Goal: Transaction & Acquisition: Purchase product/service

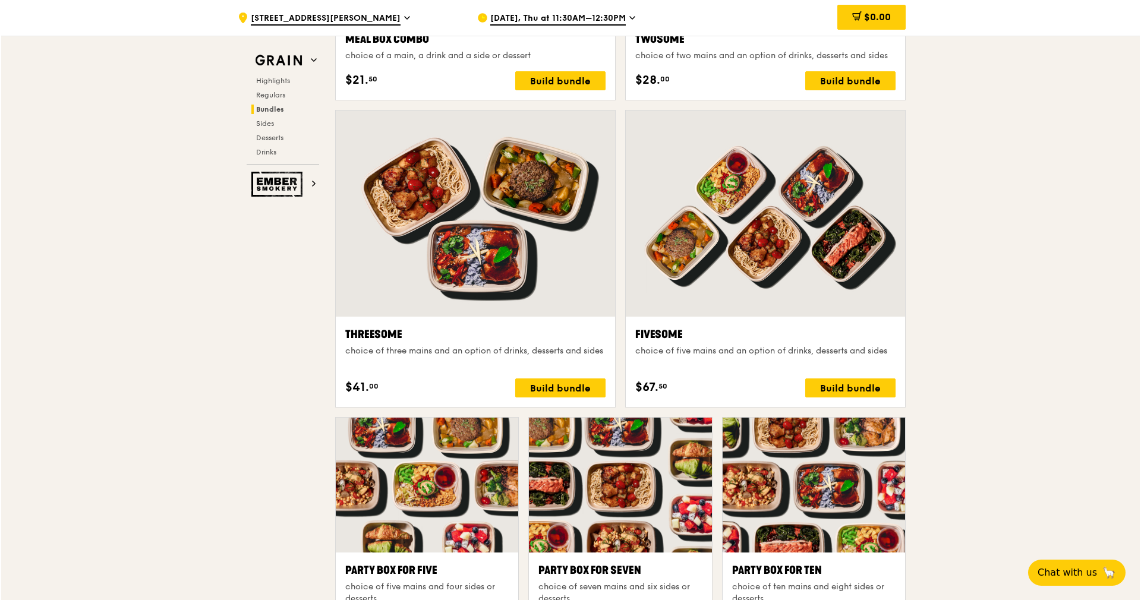
scroll to position [1960, 0]
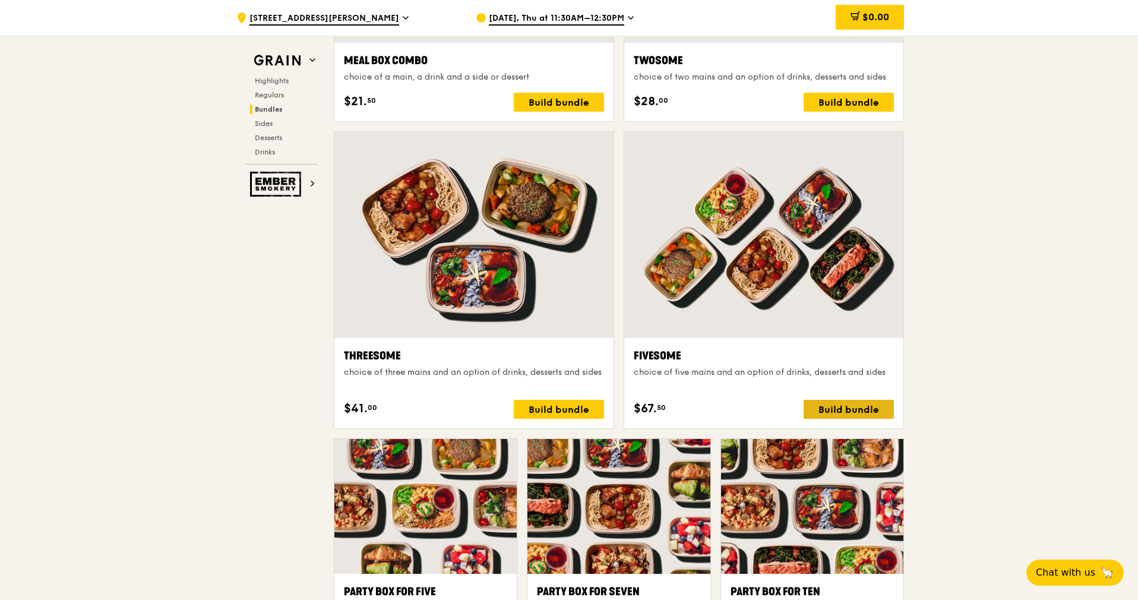
click at [845, 410] on div "Build bundle" at bounding box center [849, 409] width 90 height 19
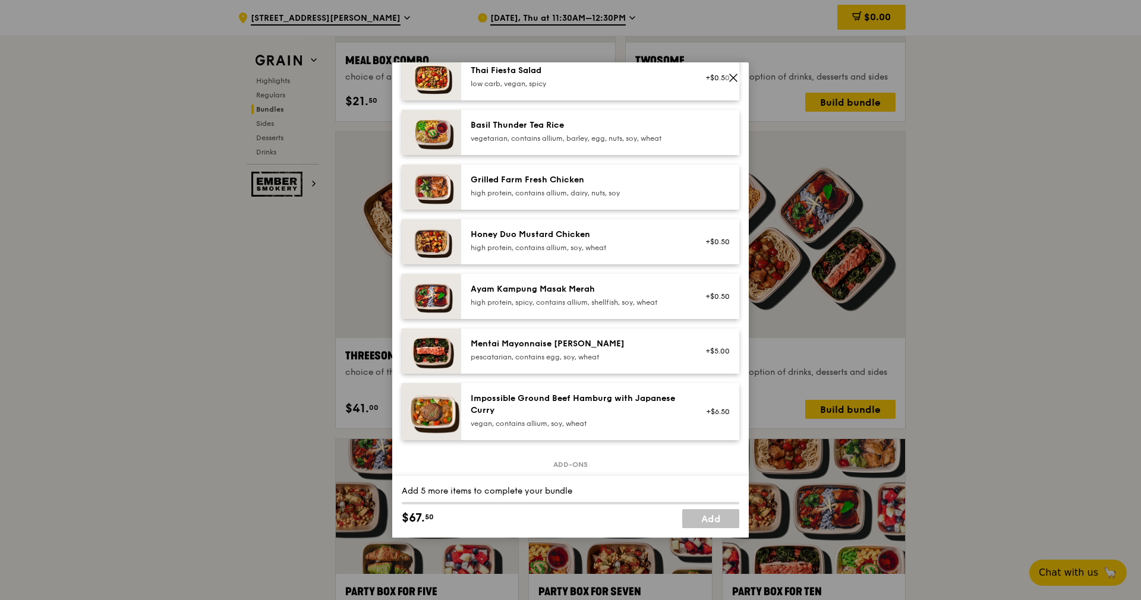
scroll to position [267, 0]
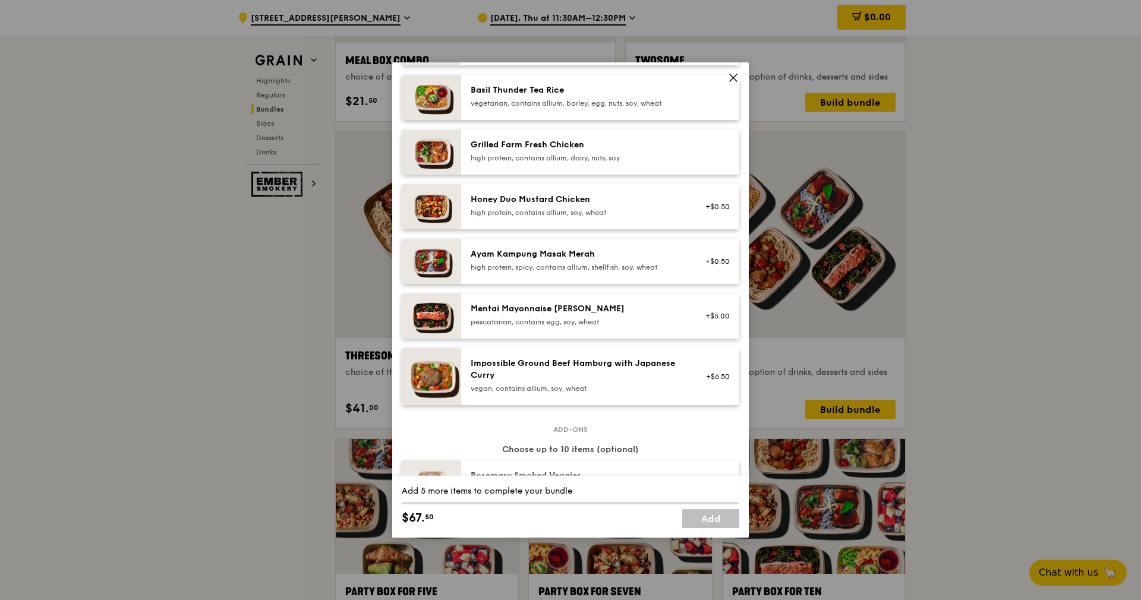
click at [639, 217] on div "high protein, contains allium, soy, wheat" at bounding box center [576, 213] width 213 height 10
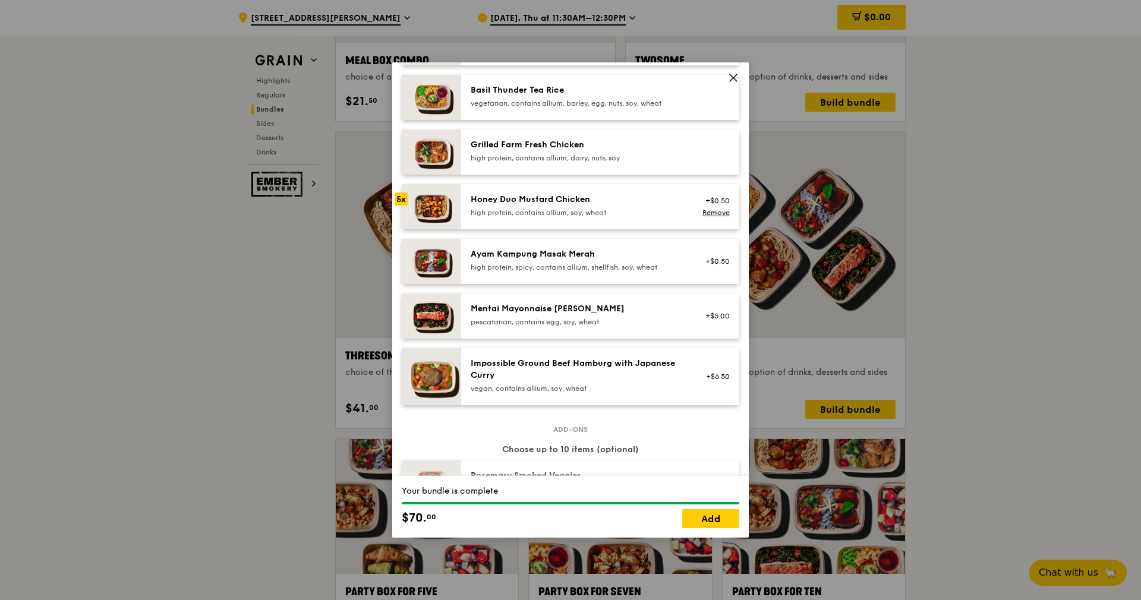
click at [639, 217] on div "high protein, contains allium, soy, wheat" at bounding box center [576, 213] width 213 height 10
click at [714, 518] on link "Add" at bounding box center [710, 518] width 57 height 19
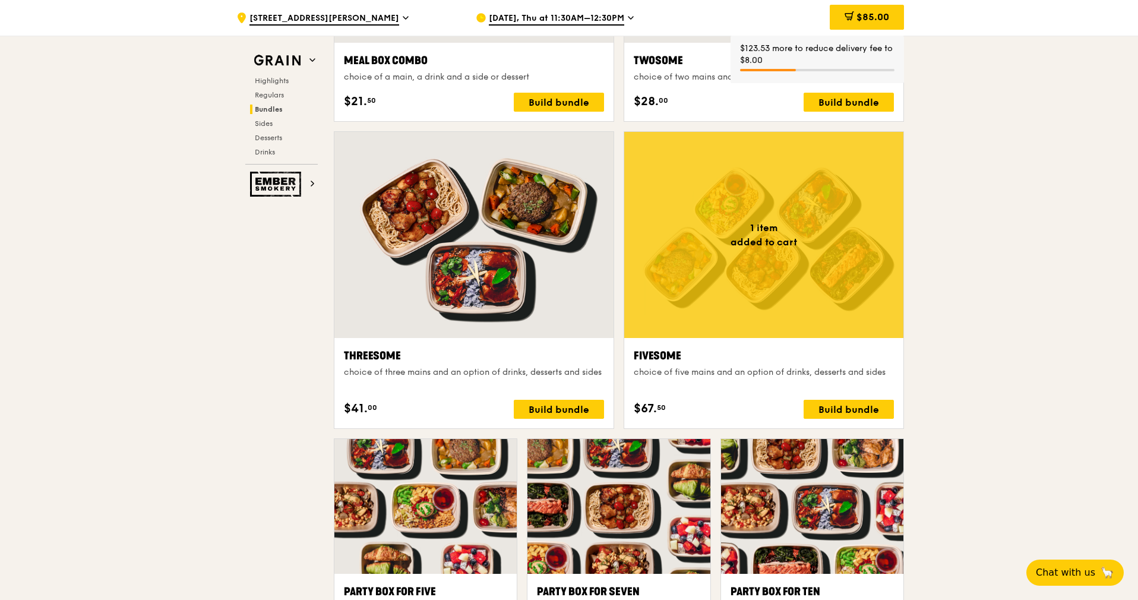
click at [803, 364] on div "Fivesome" at bounding box center [764, 356] width 260 height 17
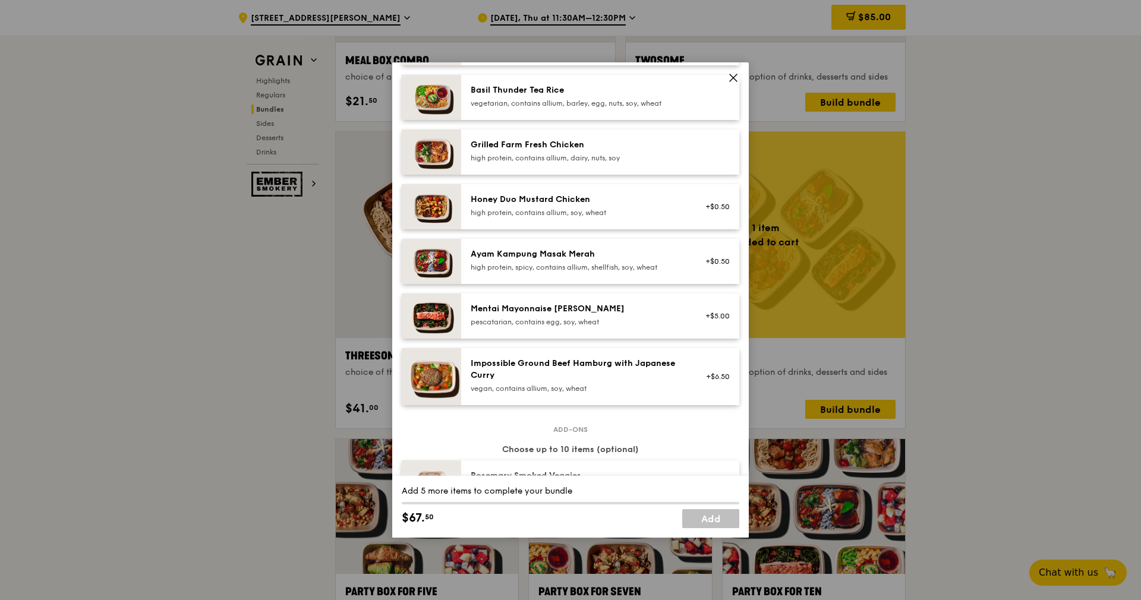
click at [669, 206] on div "Honey Duo Mustard Chicken" at bounding box center [576, 200] width 213 height 12
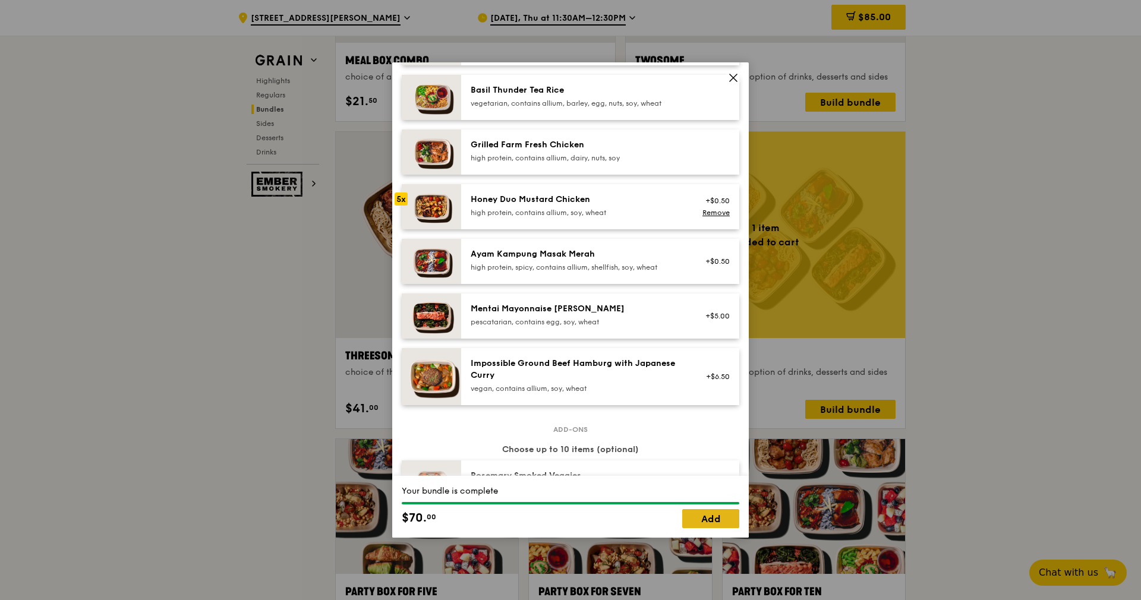
click at [715, 517] on link "Add" at bounding box center [710, 518] width 57 height 19
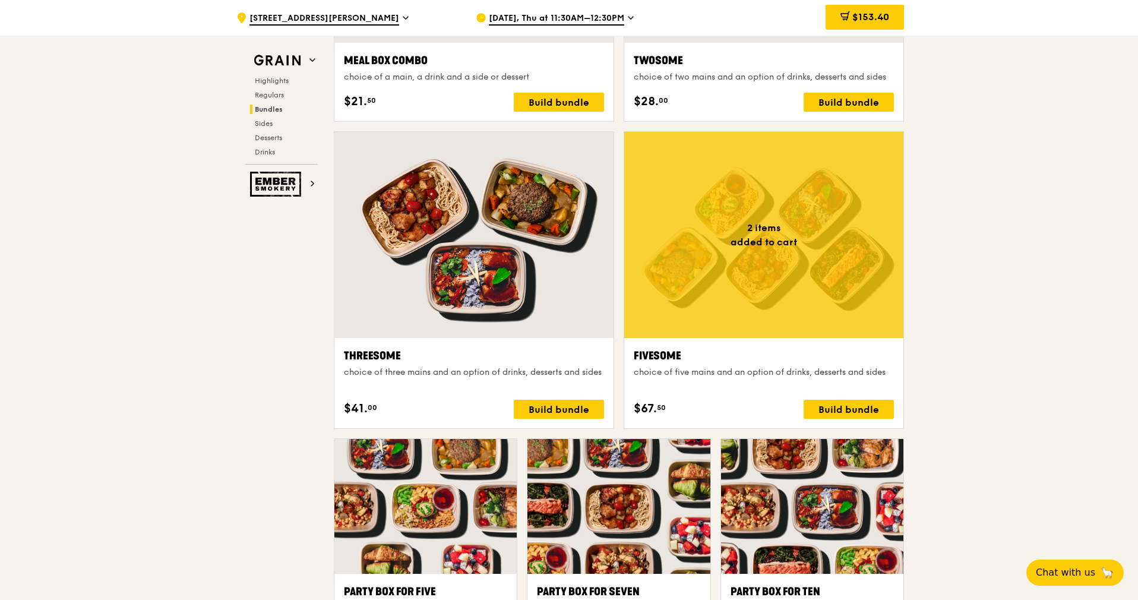
click at [733, 293] on div at bounding box center [763, 235] width 279 height 206
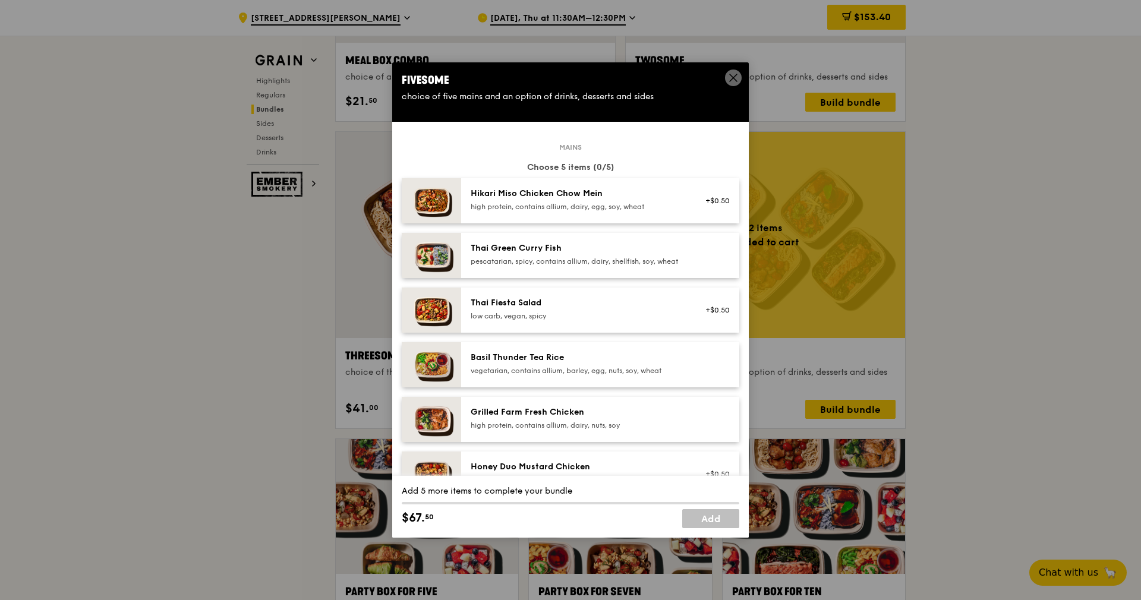
scroll to position [178, 0]
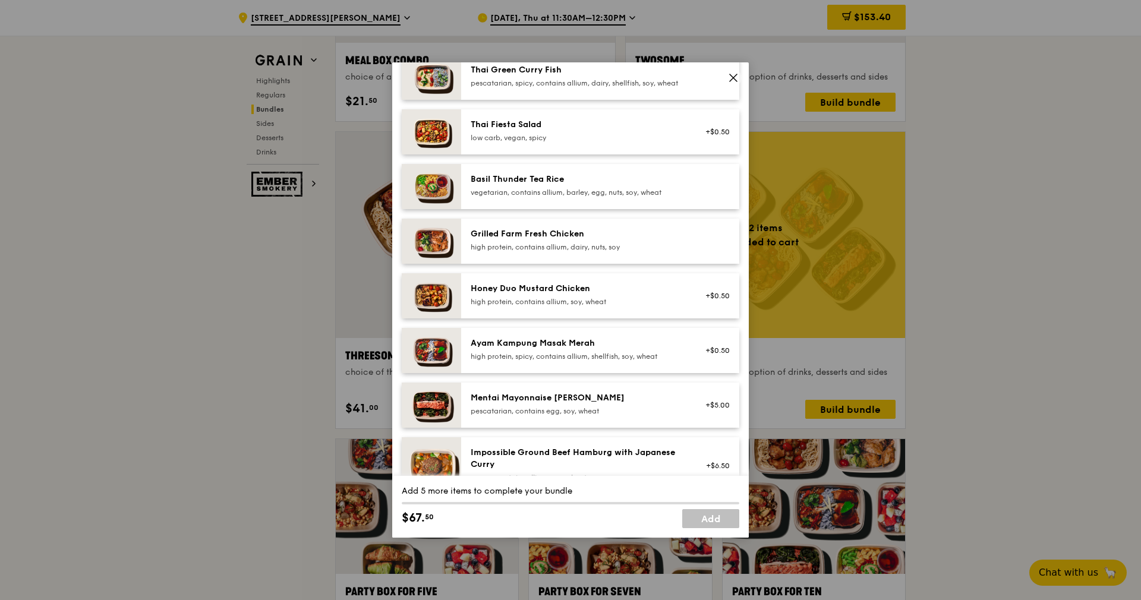
click at [691, 301] on div "+$0.50" at bounding box center [714, 296] width 46 height 26
click at [691, 301] on div "+$0.50 Remove" at bounding box center [714, 296] width 46 height 26
click at [660, 295] on div "Honey Duo Mustard Chicken" at bounding box center [576, 289] width 213 height 12
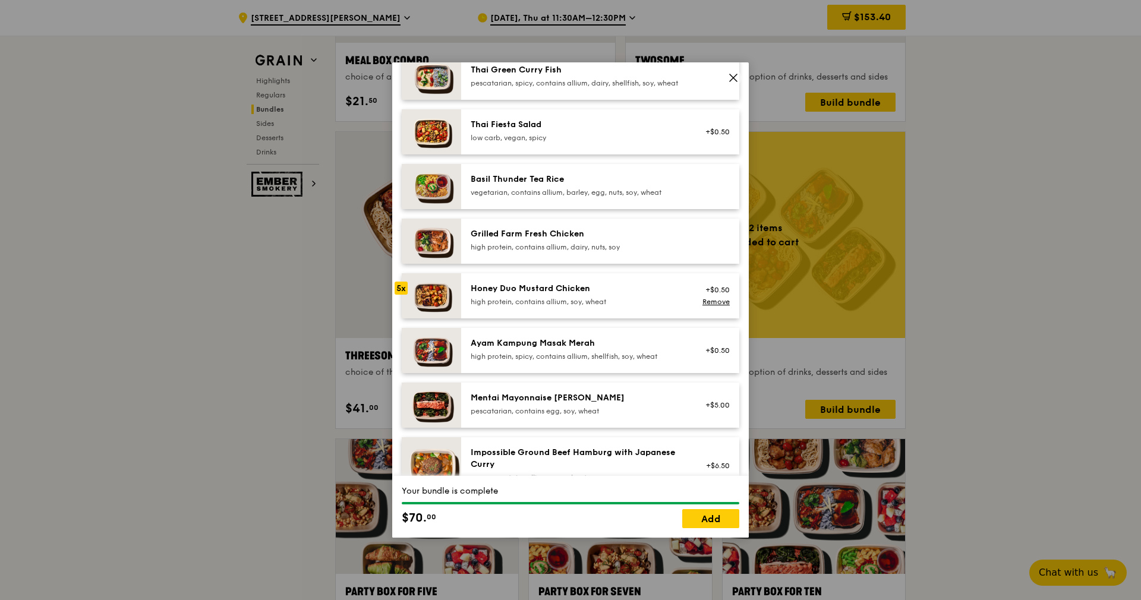
click at [660, 295] on div "Honey Duo Mustard Chicken" at bounding box center [576, 289] width 213 height 12
click at [715, 513] on link "Add" at bounding box center [710, 518] width 57 height 19
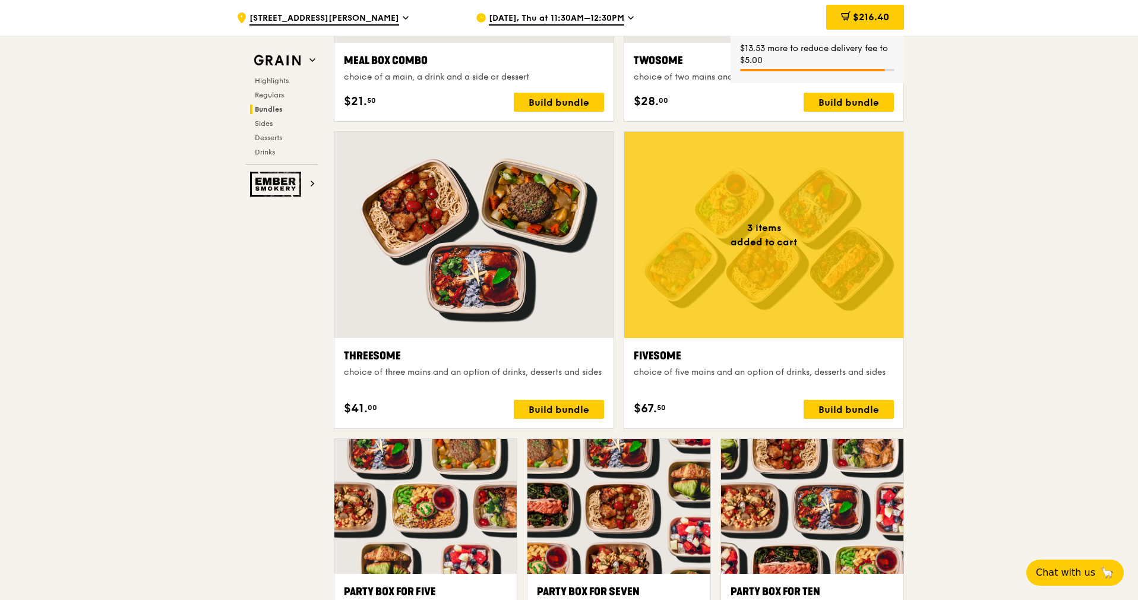
click at [730, 287] on div at bounding box center [763, 235] width 279 height 206
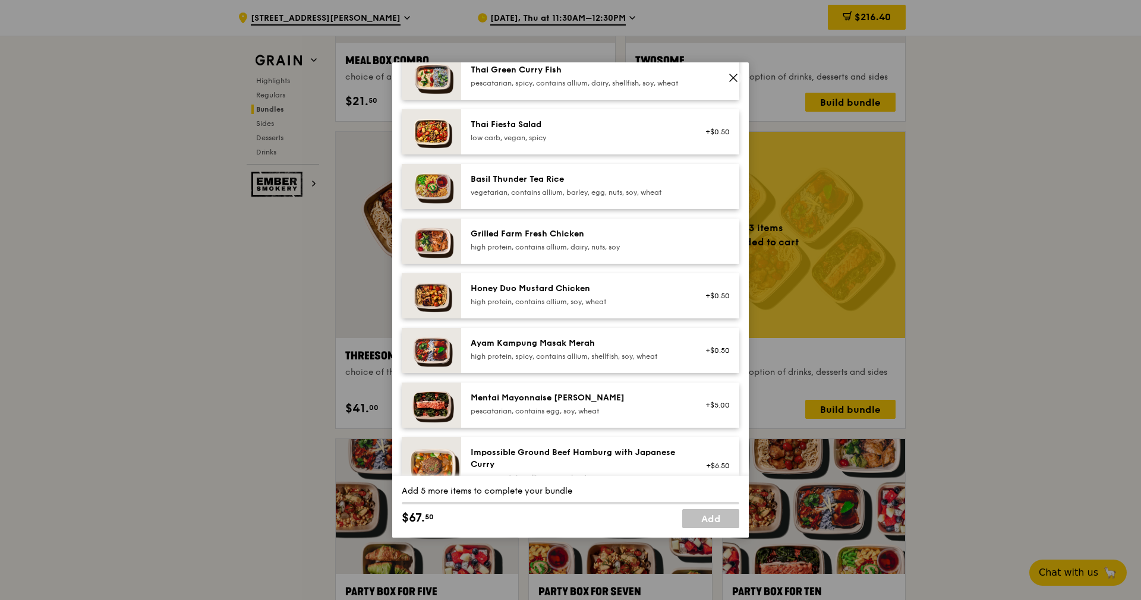
click at [605, 295] on div "Honey Duo Mustard Chicken" at bounding box center [576, 289] width 213 height 12
click at [606, 295] on div "Honey Duo Mustard Chicken" at bounding box center [576, 289] width 213 height 12
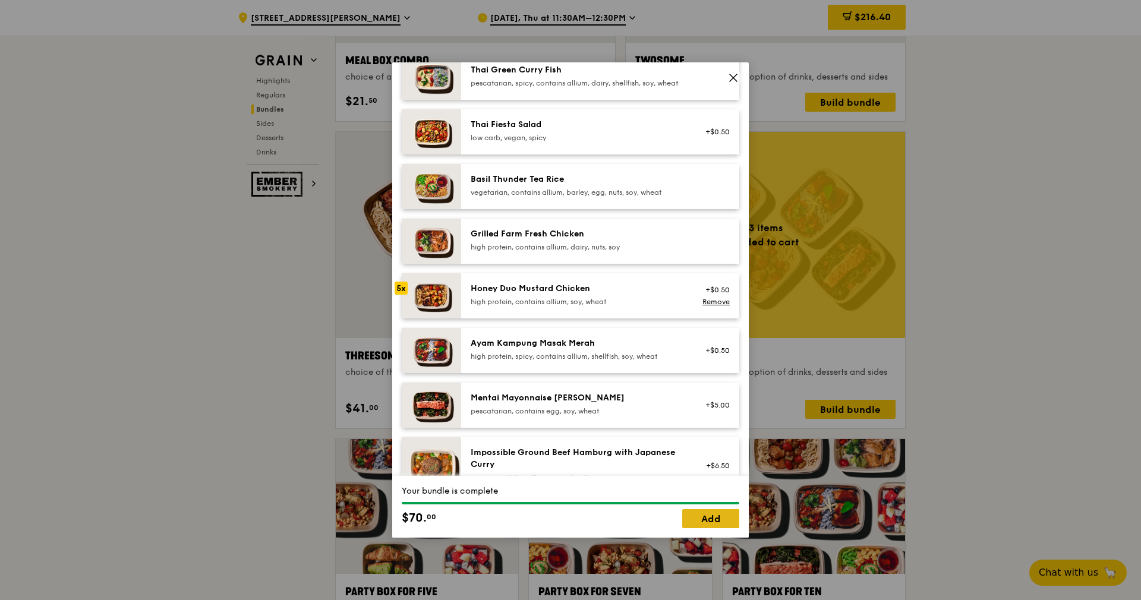
click at [713, 514] on link "Add" at bounding box center [710, 518] width 57 height 19
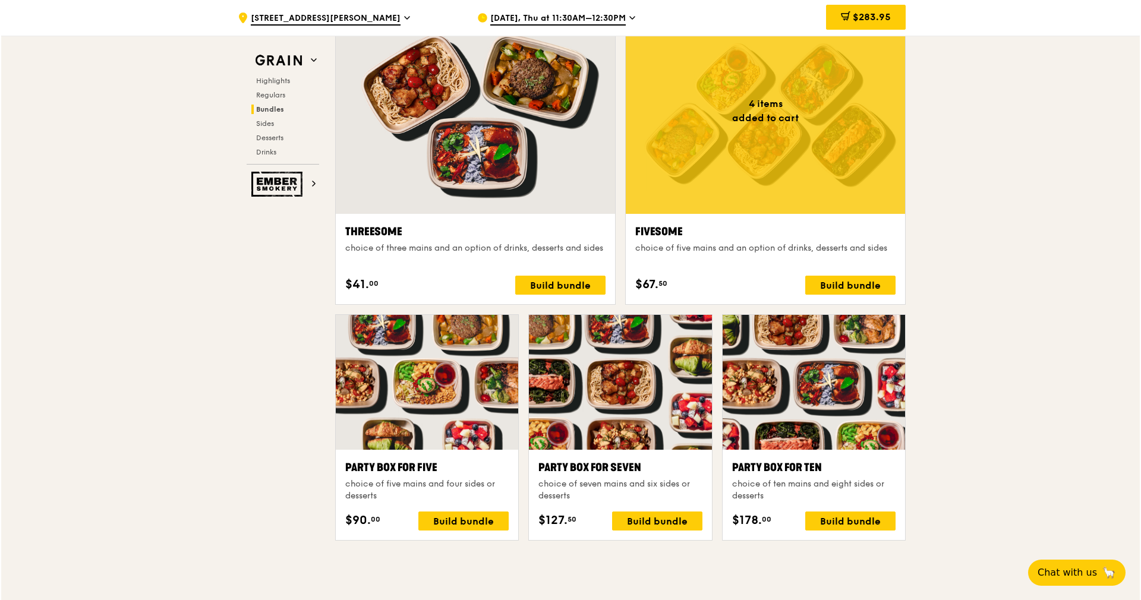
scroll to position [1871, 0]
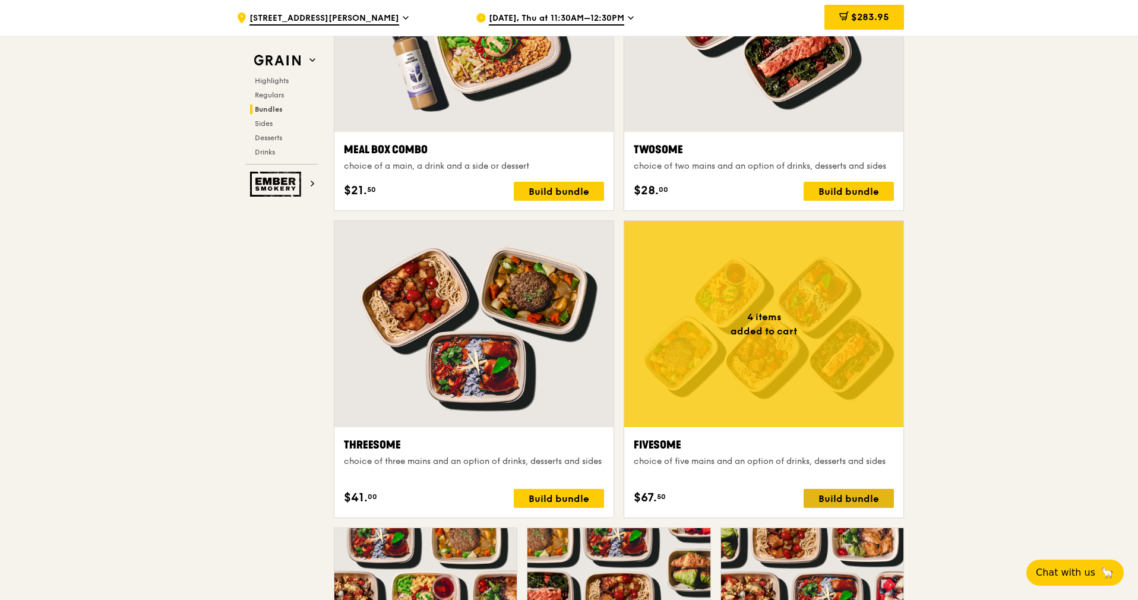
click at [827, 493] on div "Build bundle" at bounding box center [849, 498] width 90 height 19
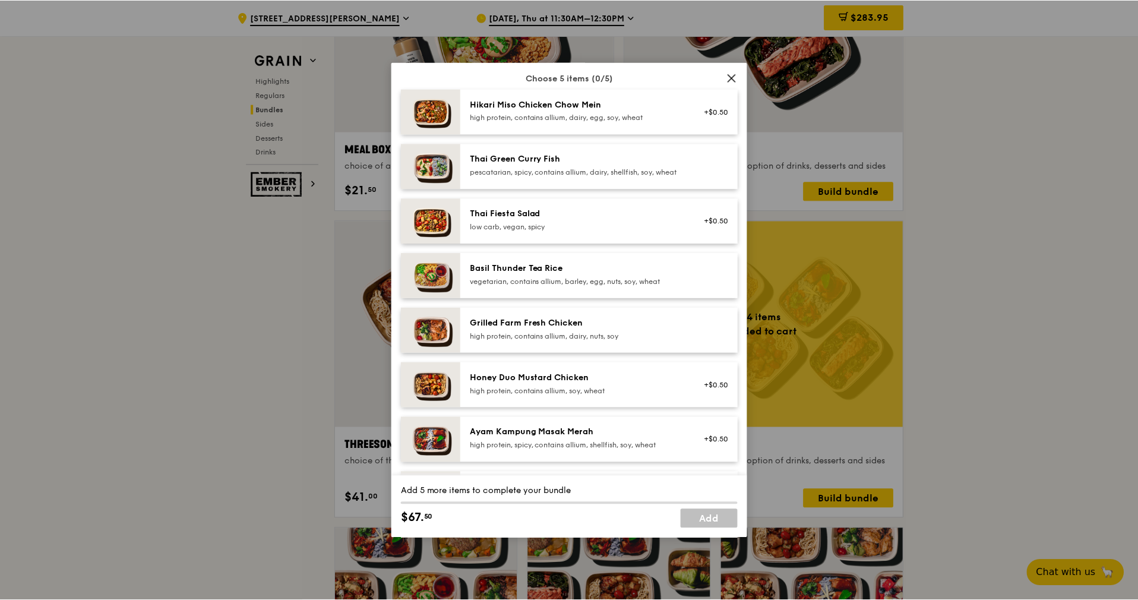
scroll to position [178, 0]
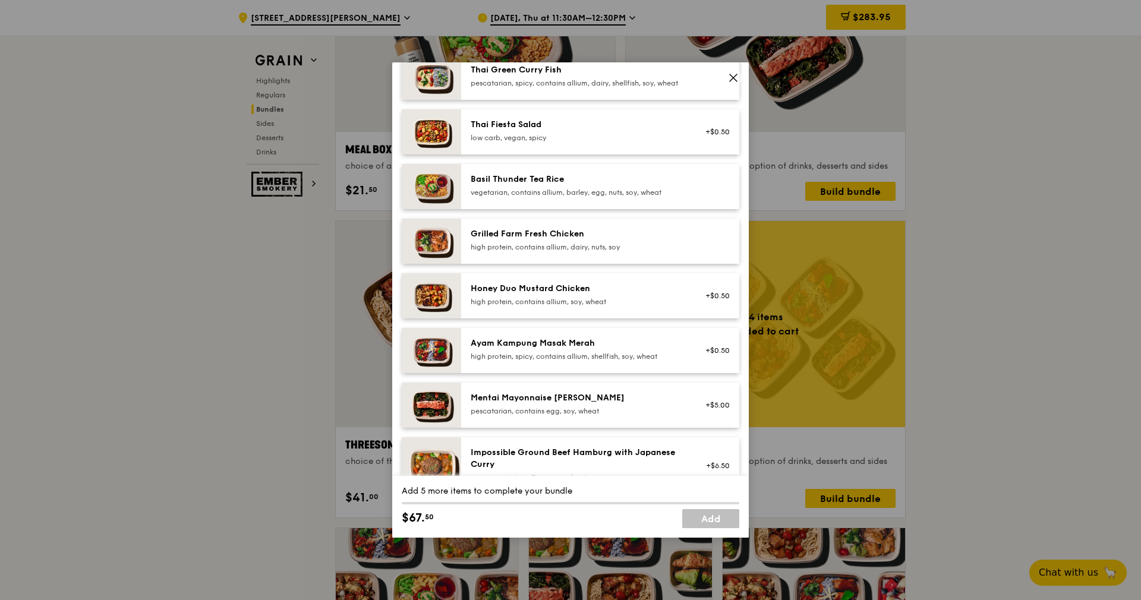
click at [691, 248] on div at bounding box center [714, 241] width 46 height 26
click at [691, 248] on div "Remove" at bounding box center [714, 241] width 46 height 26
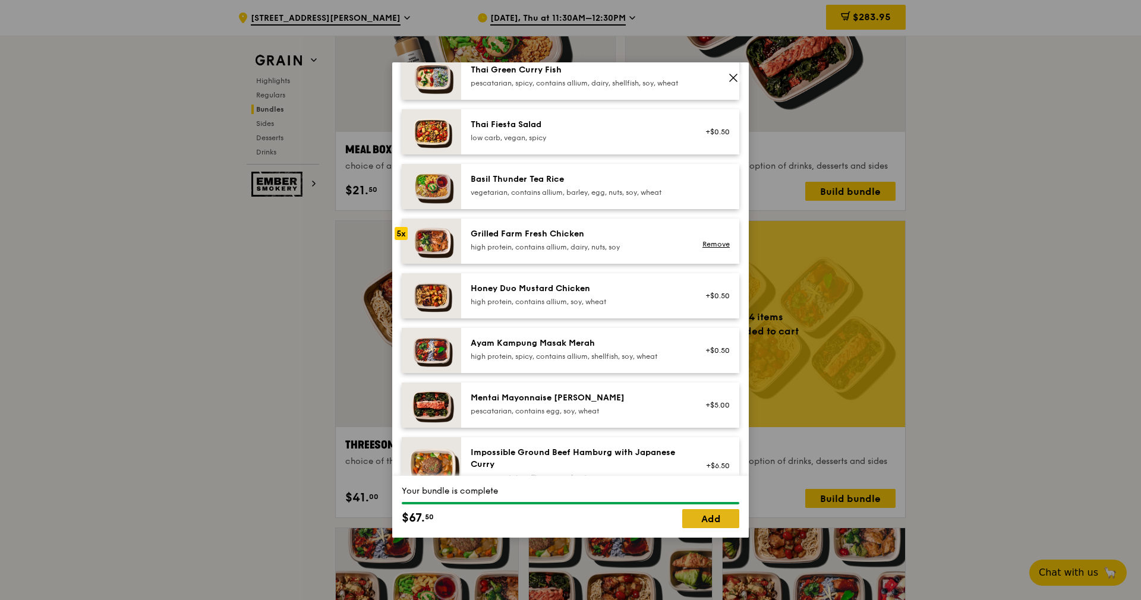
click at [727, 515] on link "Add" at bounding box center [710, 518] width 57 height 19
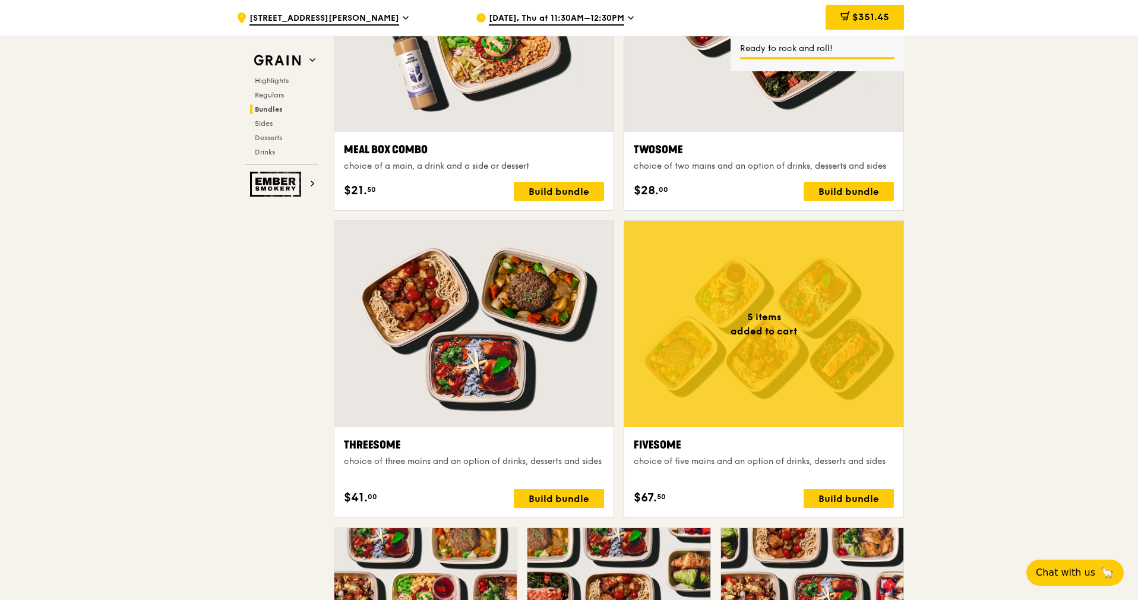
scroll to position [1426, 0]
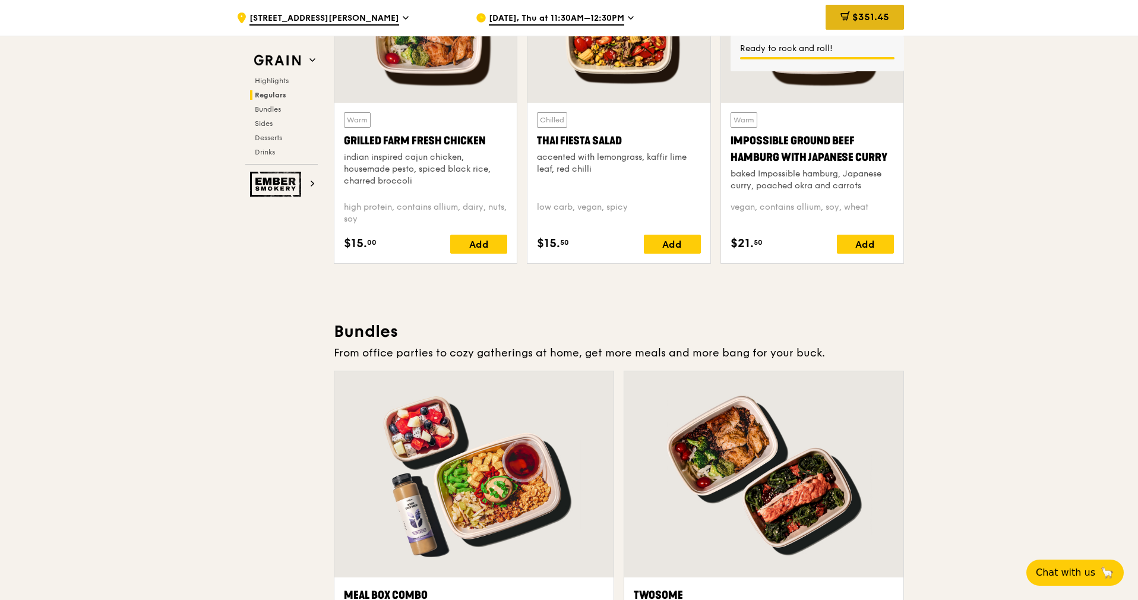
click at [847, 17] on icon at bounding box center [846, 16] width 10 height 10
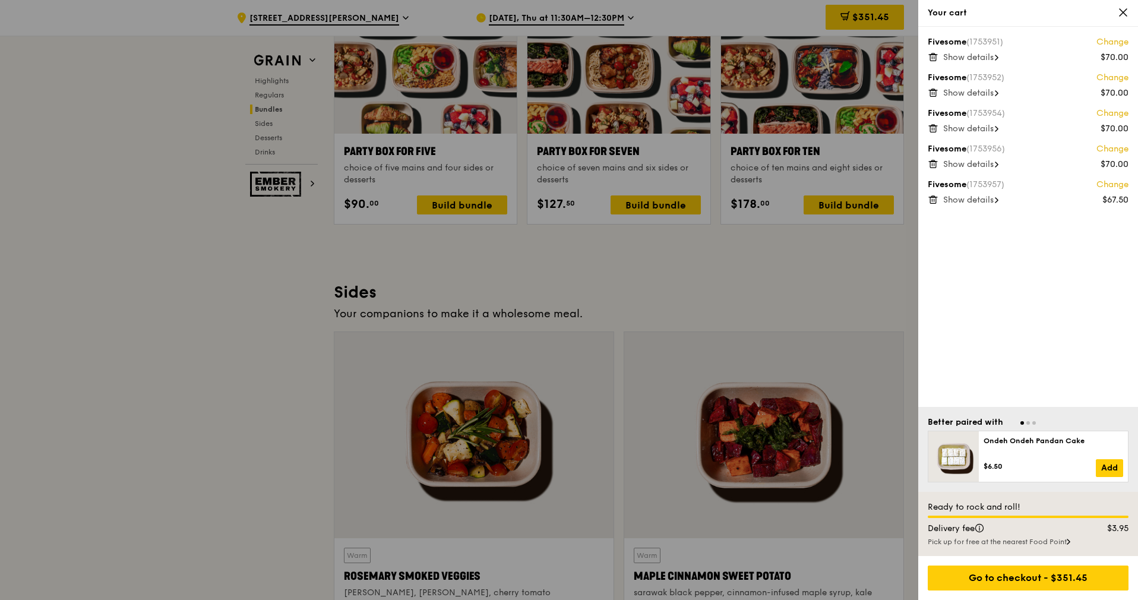
scroll to position [2406, 0]
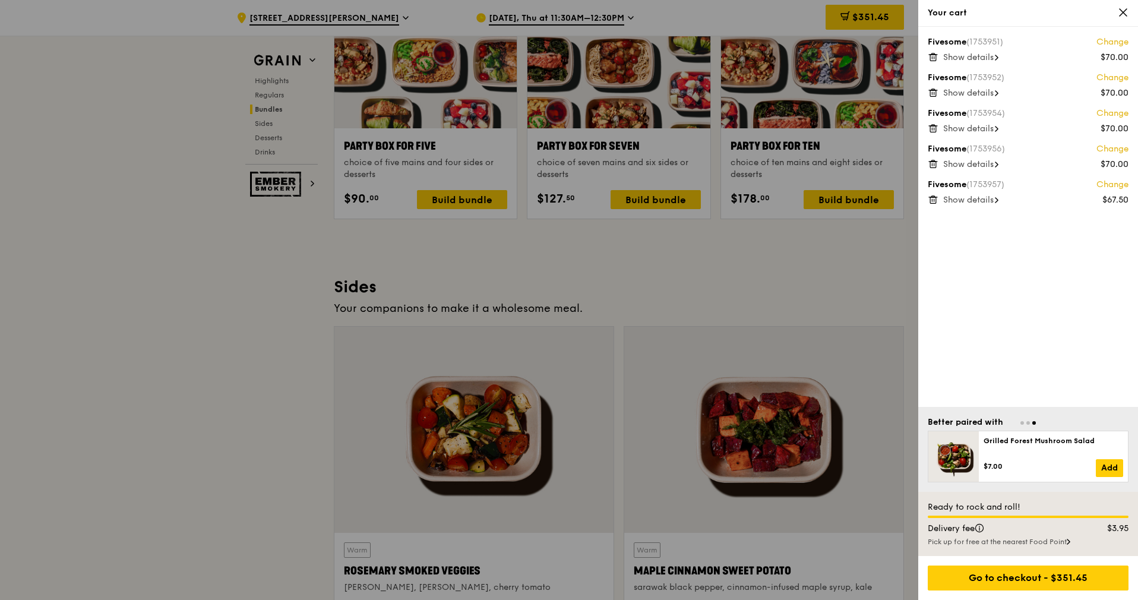
click at [1061, 353] on div "Fivesome (1753951) Change $70.00 Show details Fivesome (1753952) Change $70.00 …" at bounding box center [1028, 217] width 220 height 380
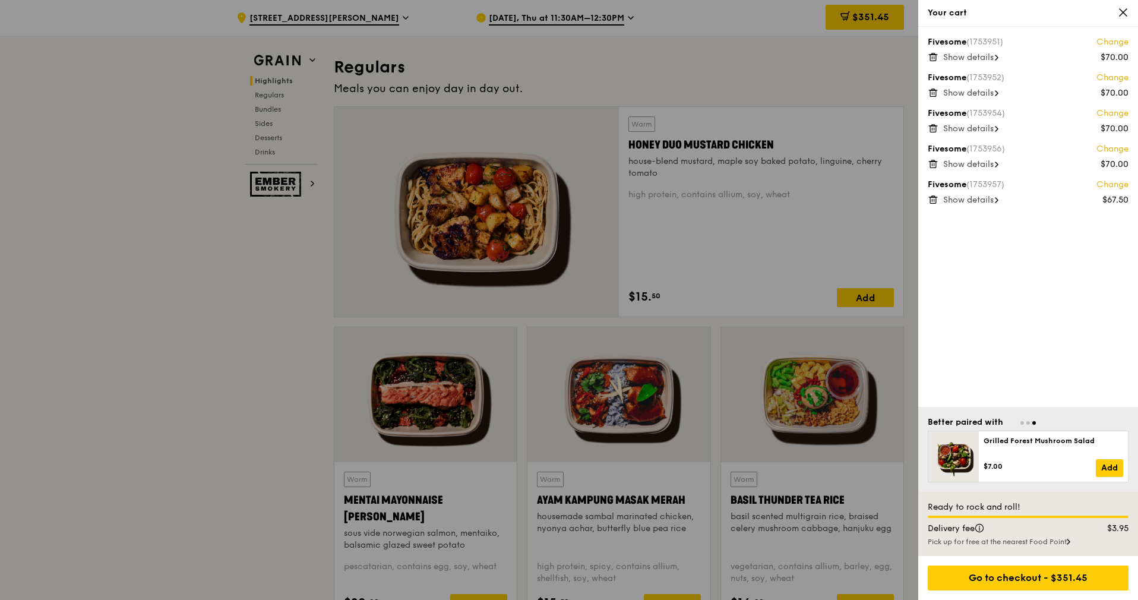
scroll to position [713, 0]
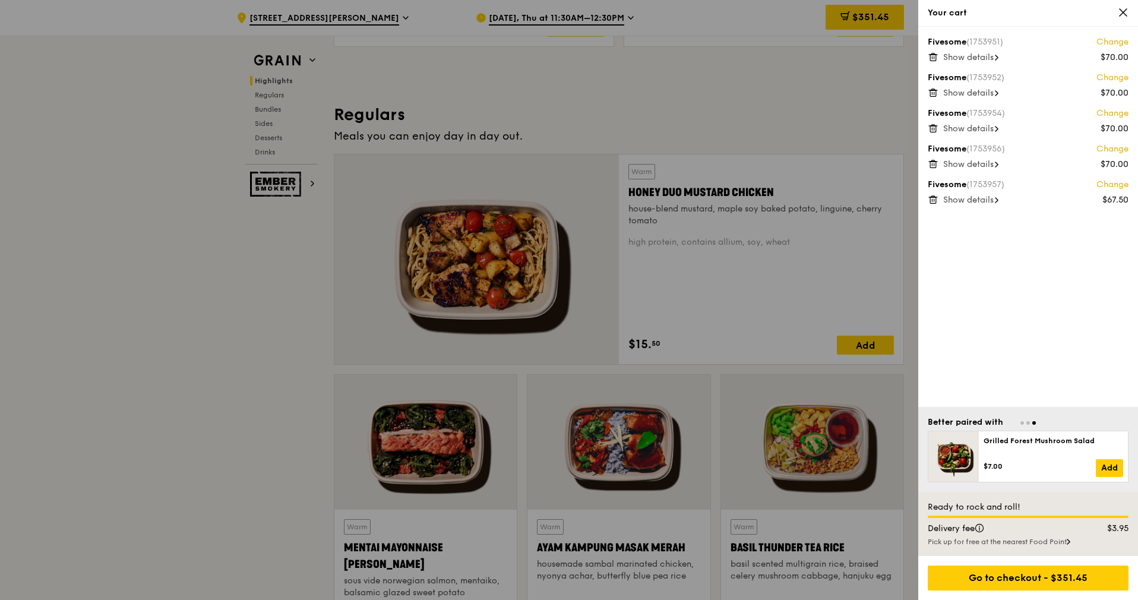
click at [151, 376] on div at bounding box center [569, 300] width 1138 height 600
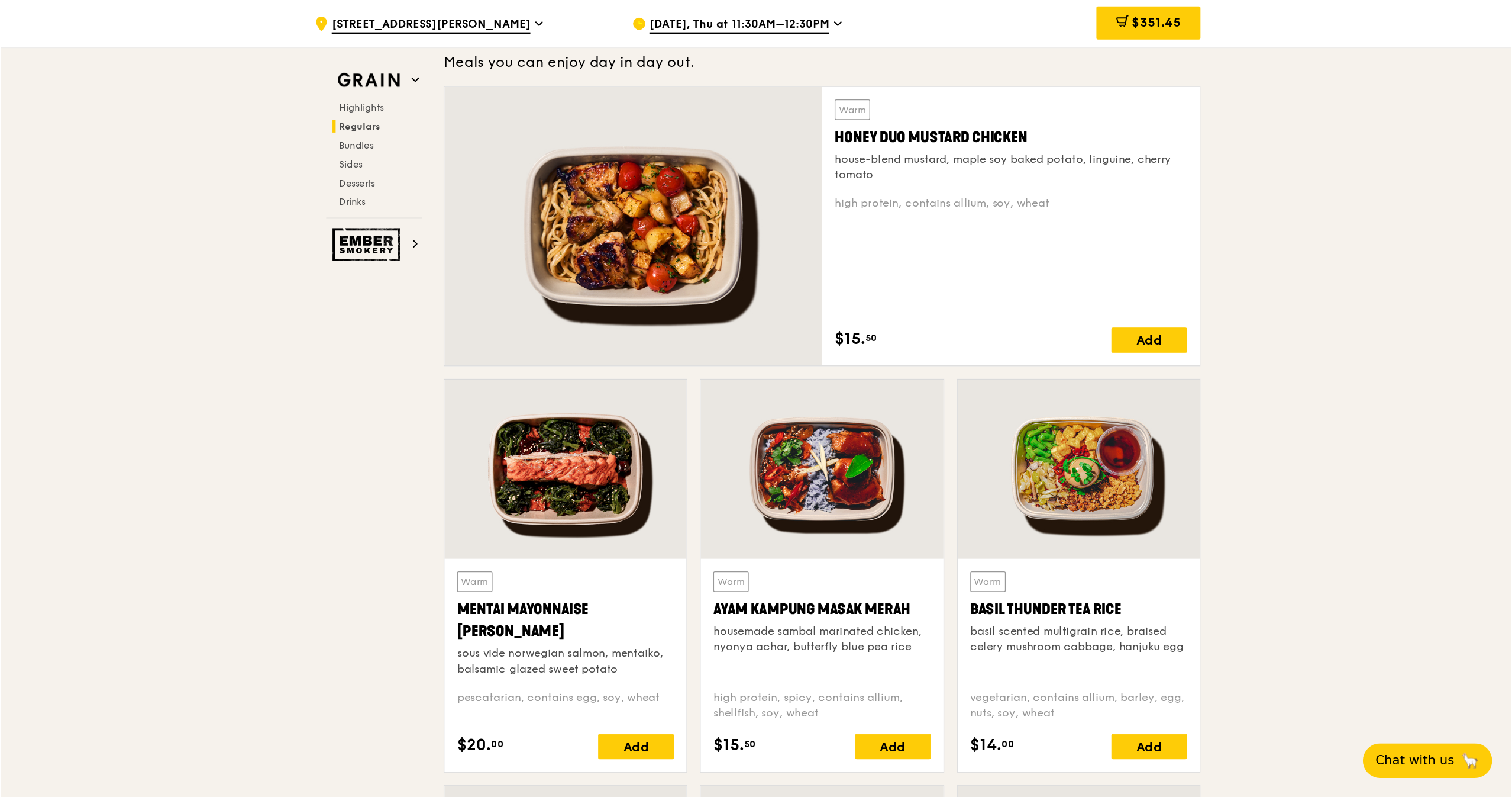
scroll to position [799, 0]
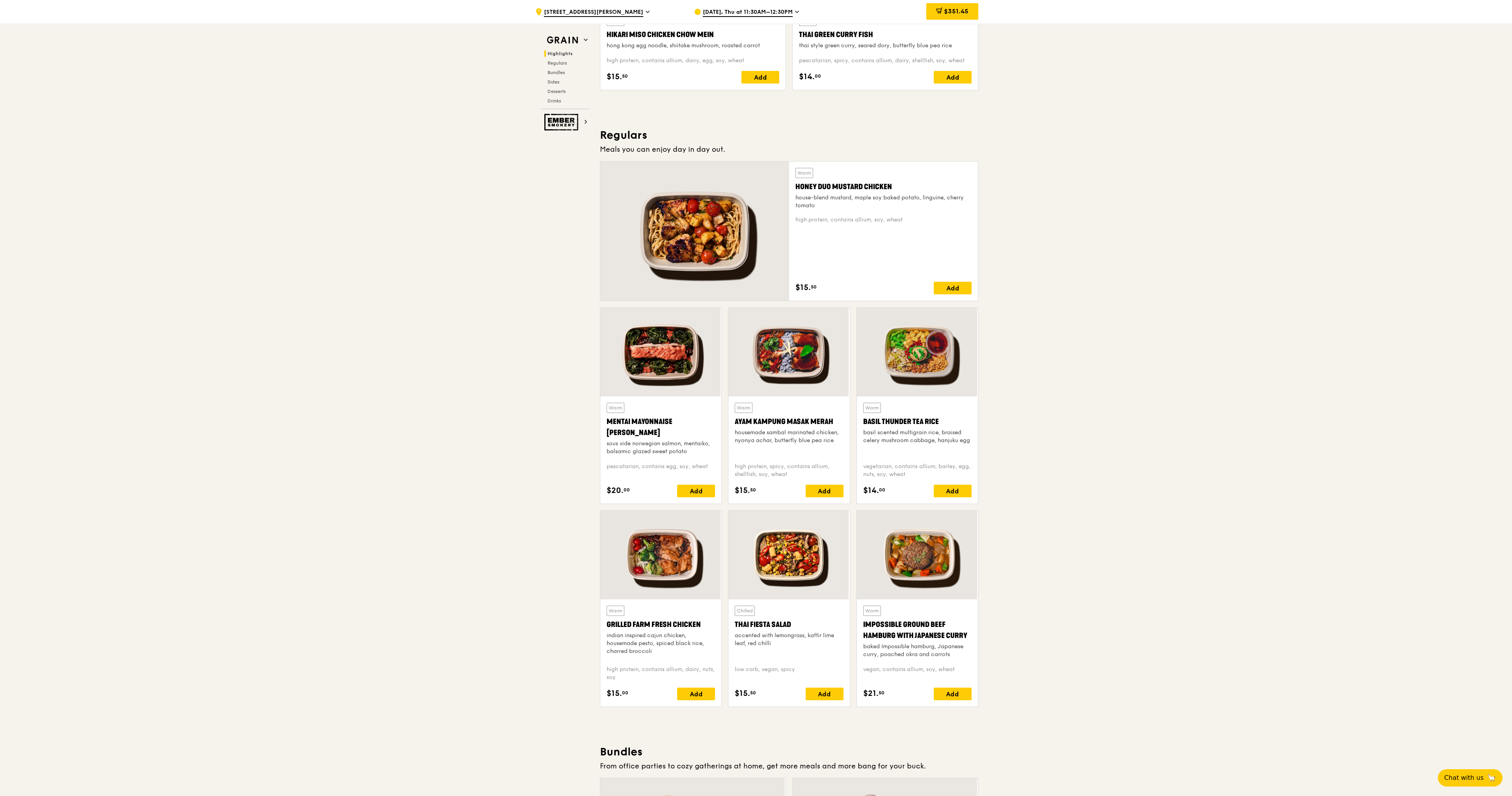
scroll to position [413, 0]
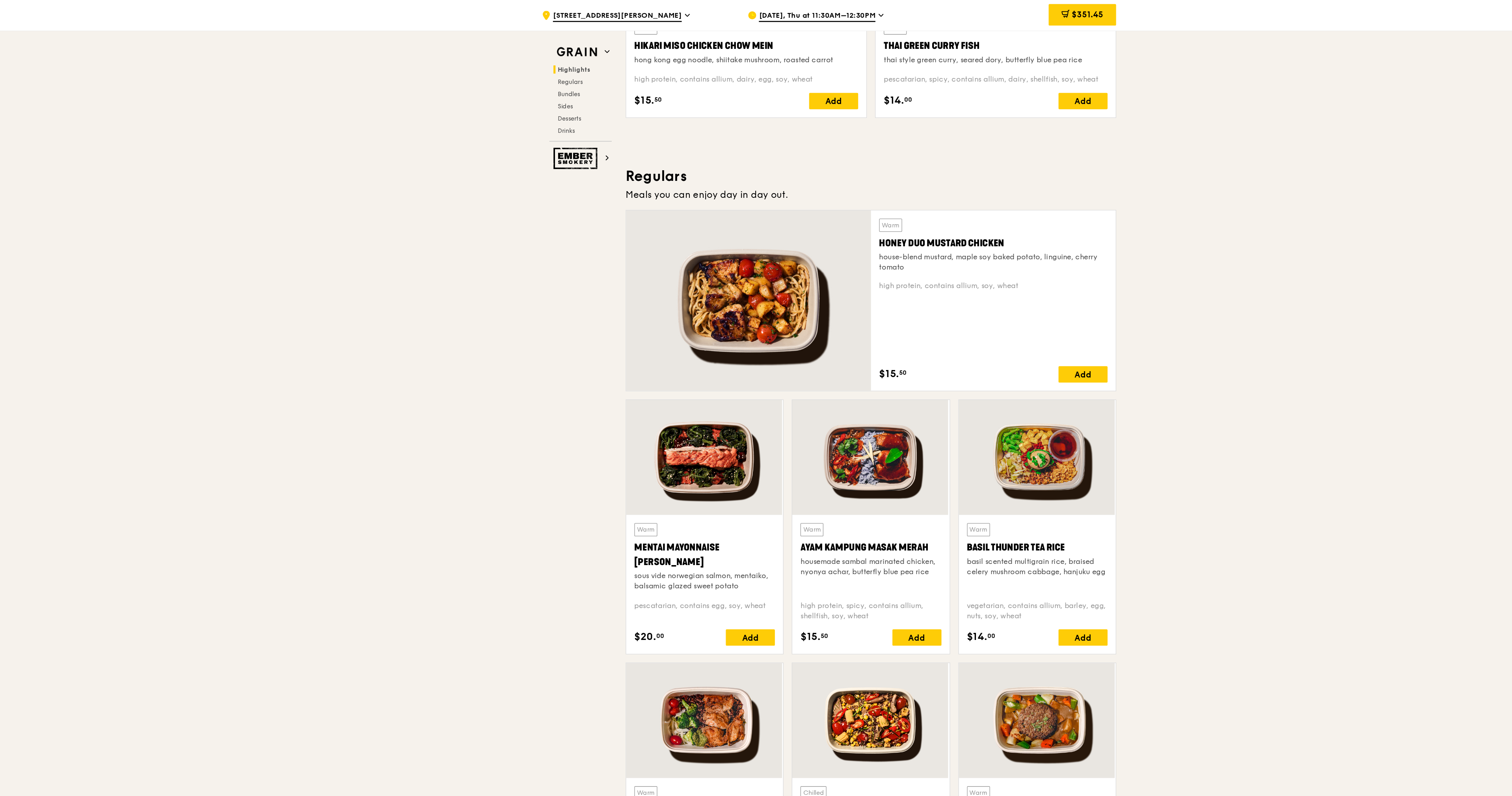
drag, startPoint x: 793, startPoint y: 189, endPoint x: 896, endPoint y: 191, distance: 103.0
click at [755, 191] on div "Warm Honey Duo Mustard Chicken house-blend mustard, maple soy baked potato, lin…" at bounding box center [883, 232] width 189 height 139
copy div "Honey Duo Mustard Chicken"
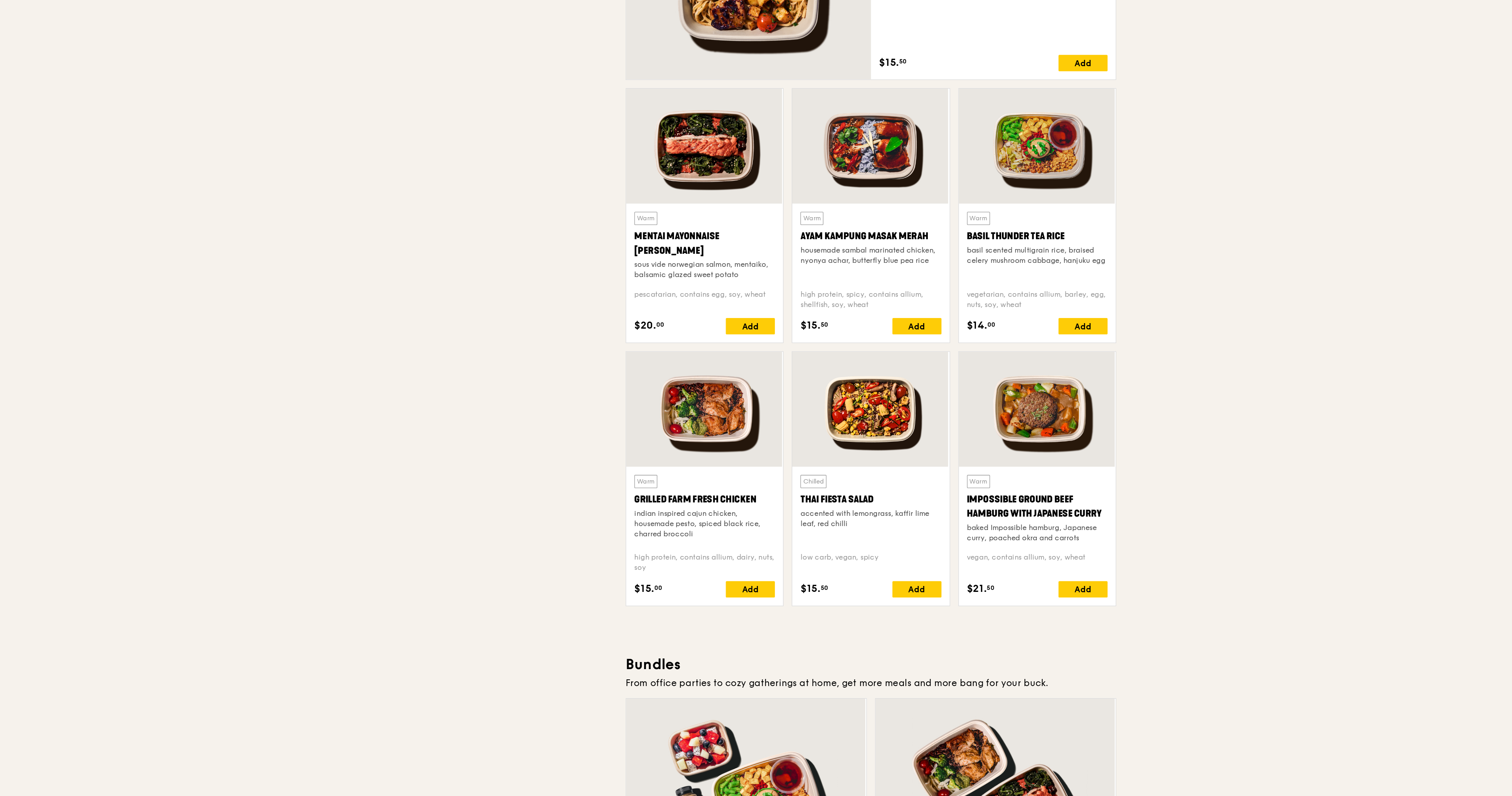
scroll to position [503, 0]
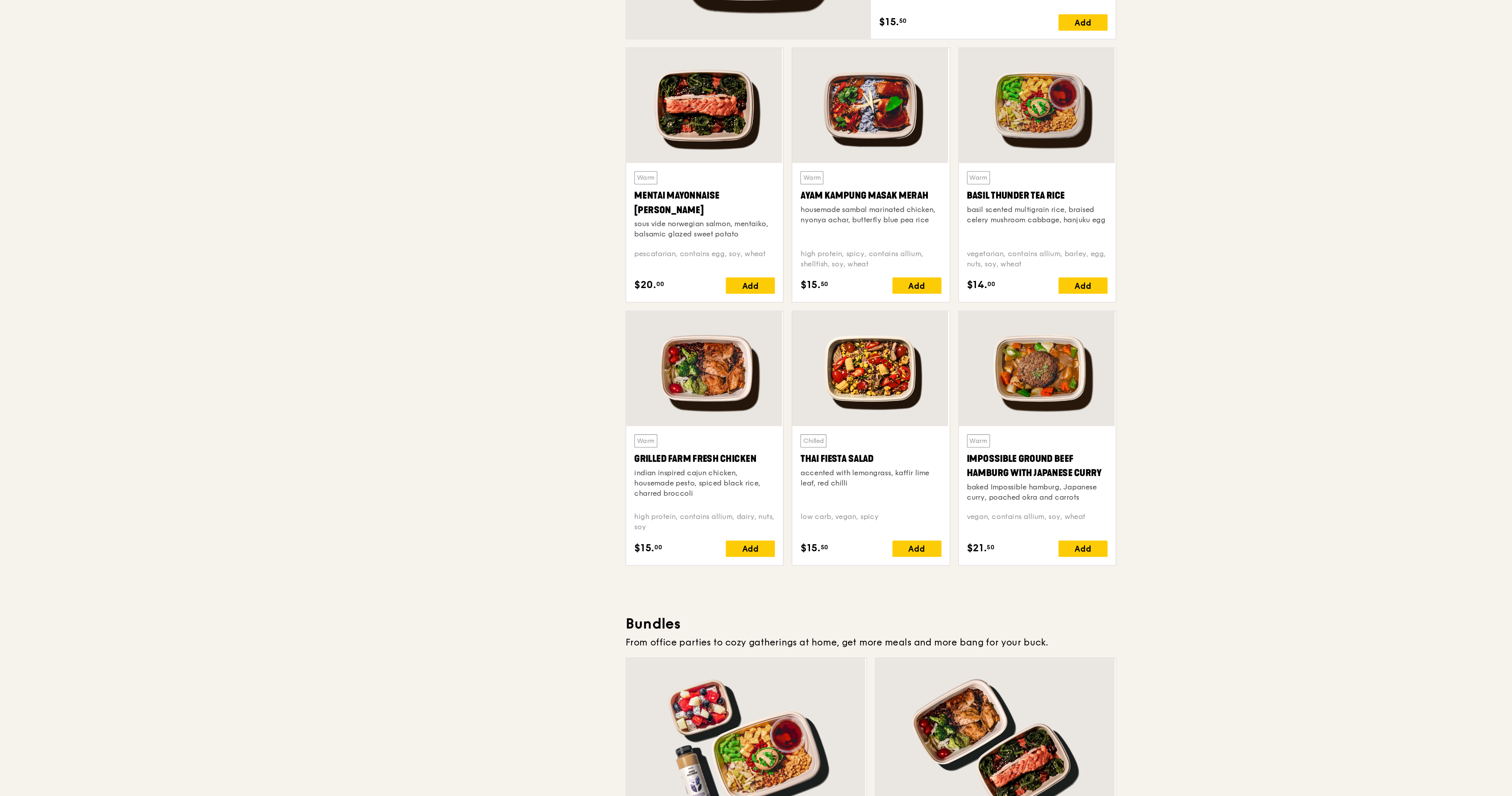
drag, startPoint x: 606, startPoint y: 537, endPoint x: 701, endPoint y: 539, distance: 95.0
click at [701, 397] on div "Grilled Farm Fresh Chicken" at bounding box center [660, 535] width 108 height 11
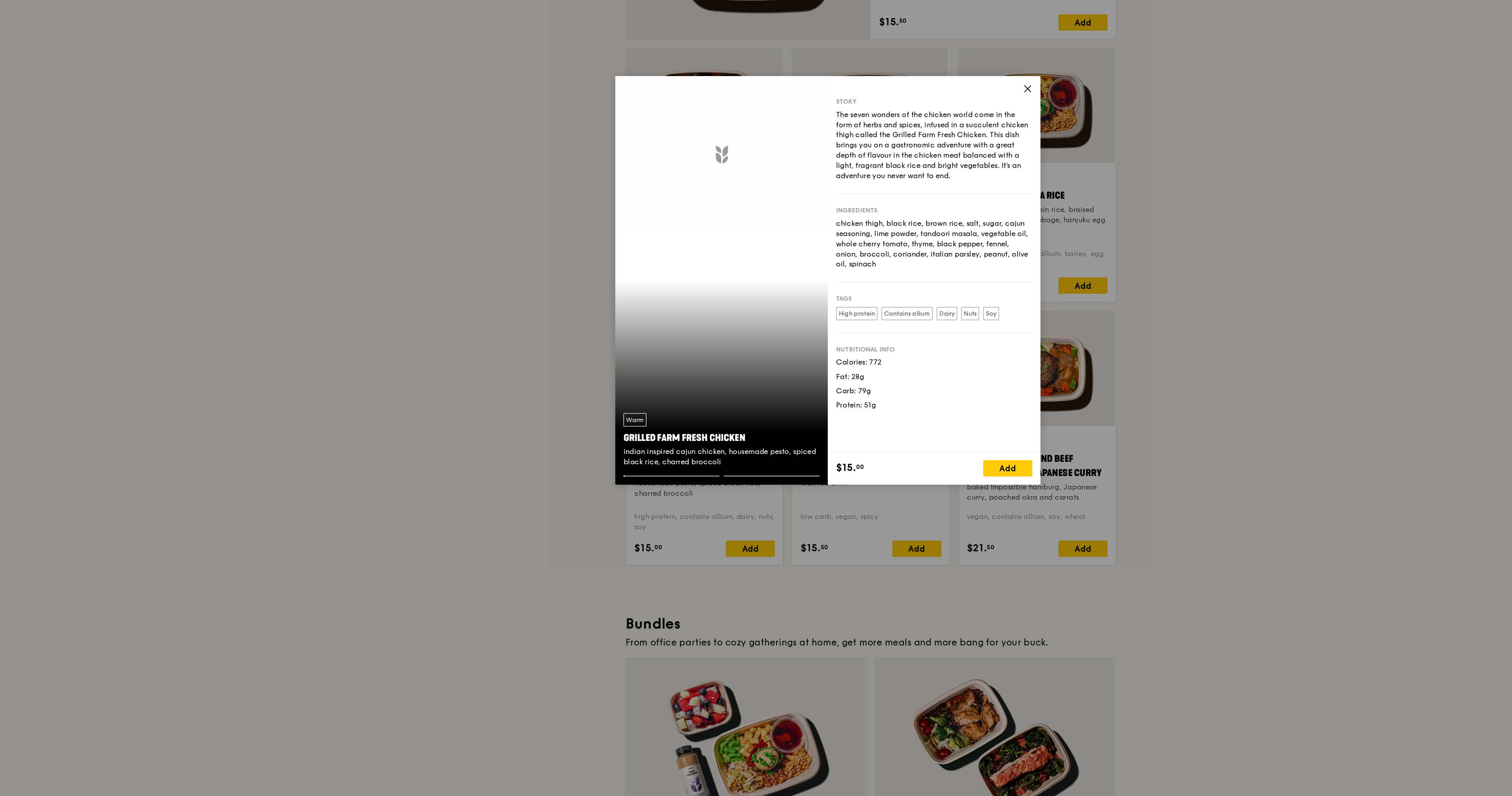
copy div "Grilled Farm Fresh Chicken"
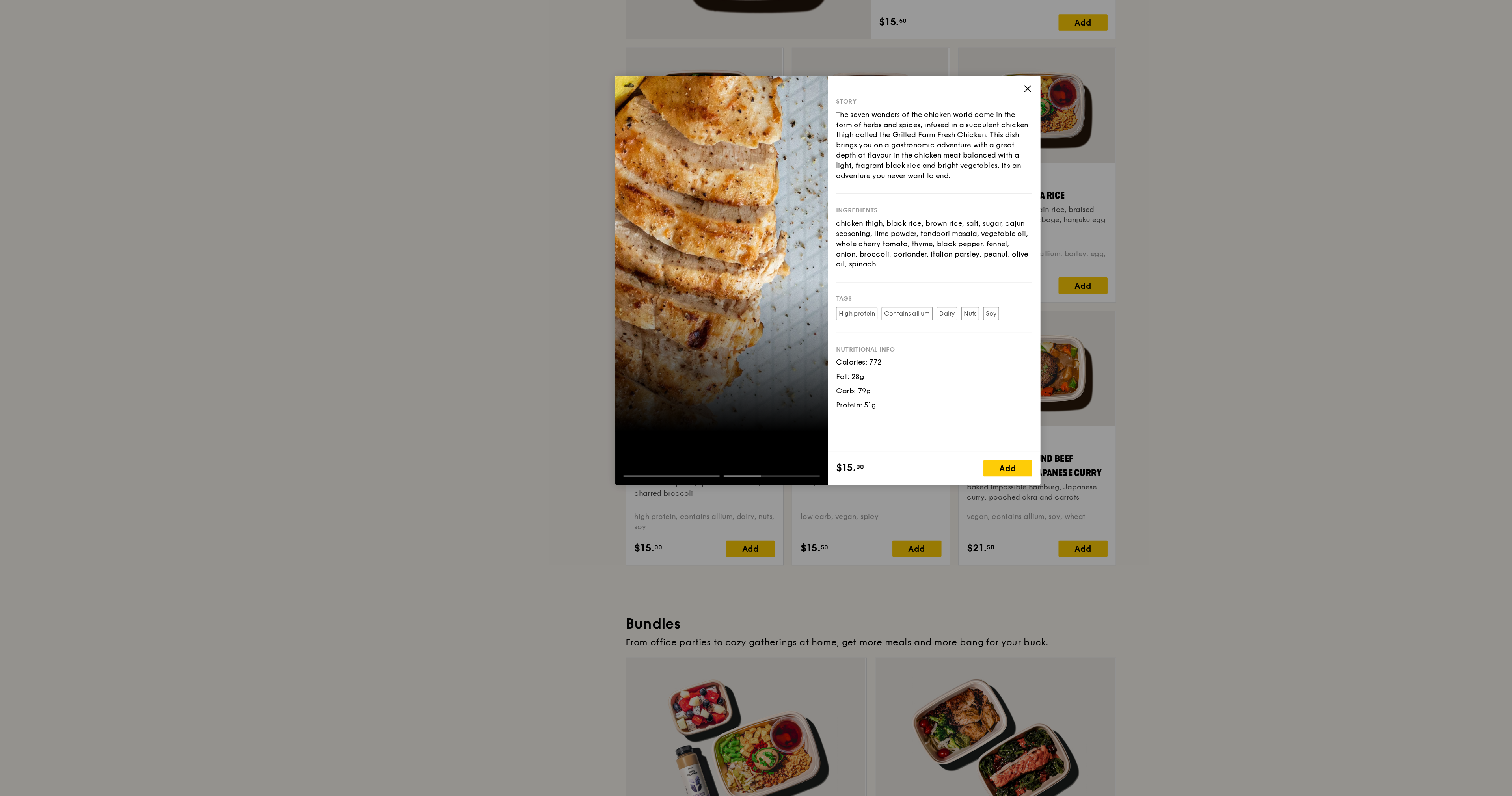
click at [755, 249] on icon at bounding box center [910, 250] width 7 height 7
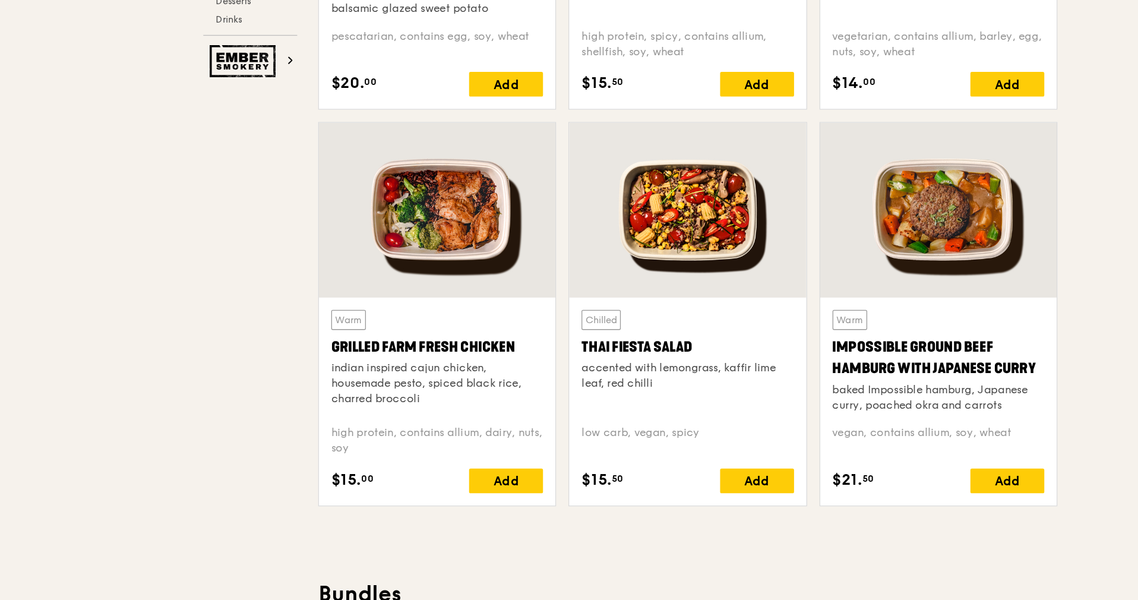
scroll to position [1170, 0]
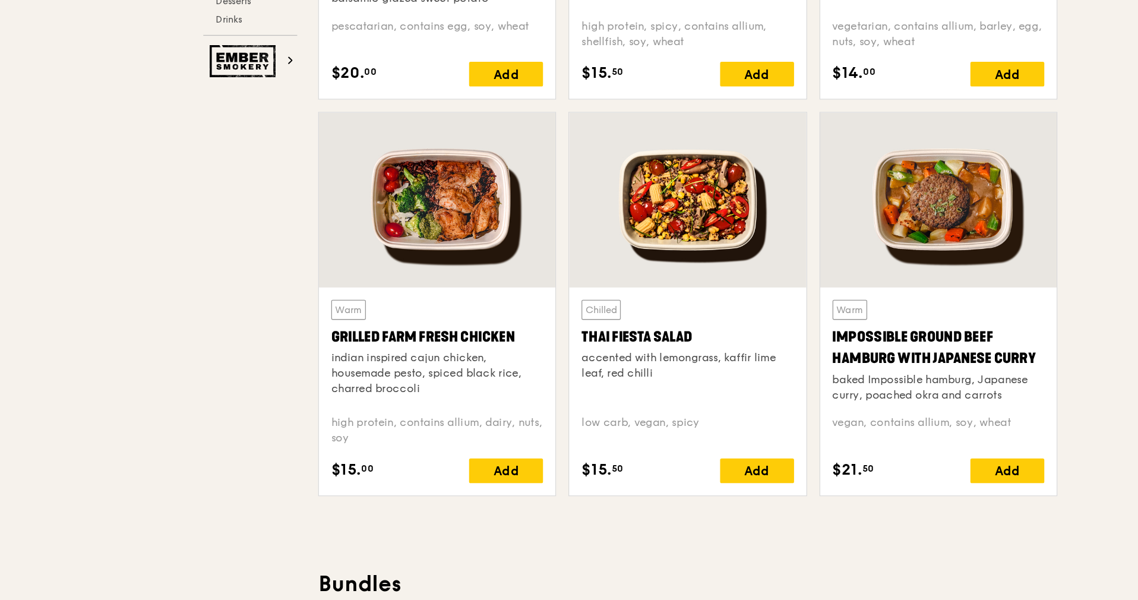
click at [435, 318] on div at bounding box center [425, 291] width 182 height 135
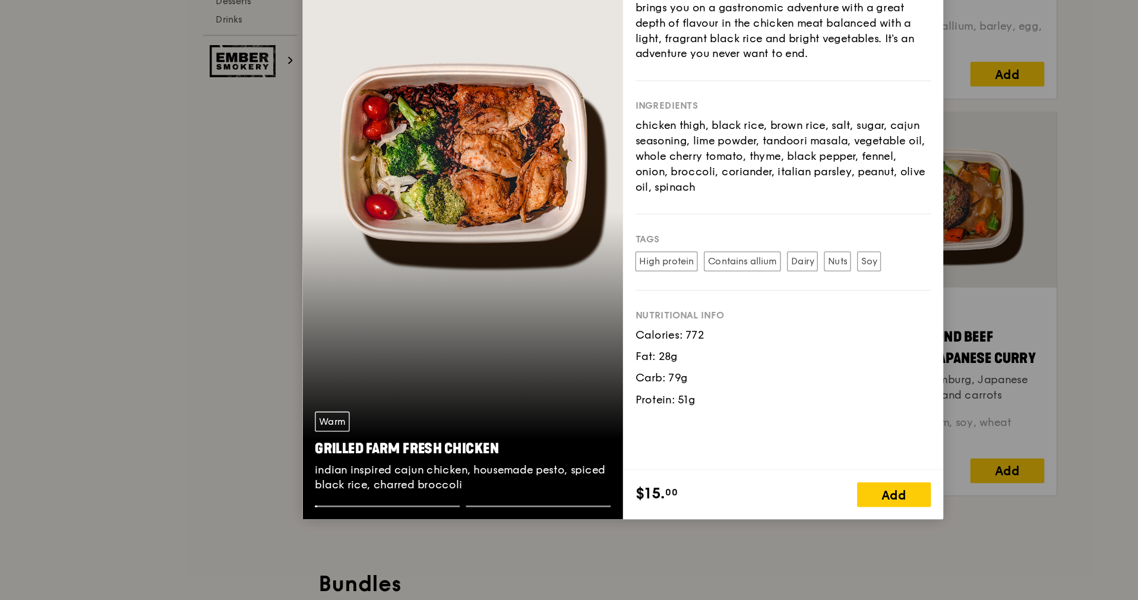
scroll to position [1169, 0]
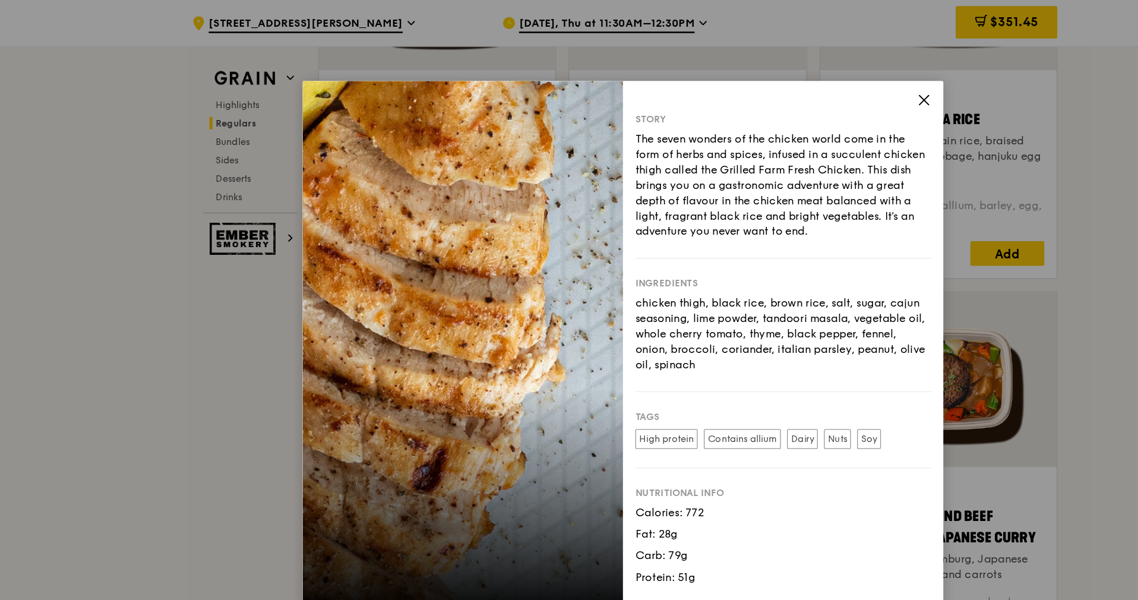
click at [806, 78] on icon at bounding box center [801, 77] width 11 height 11
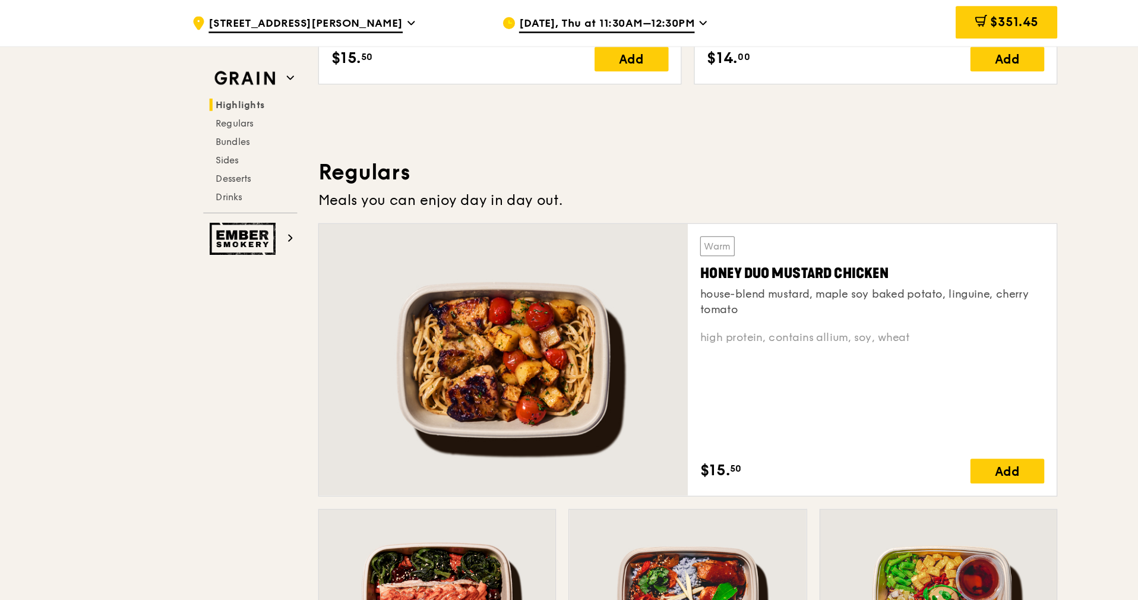
scroll to position [617, 0]
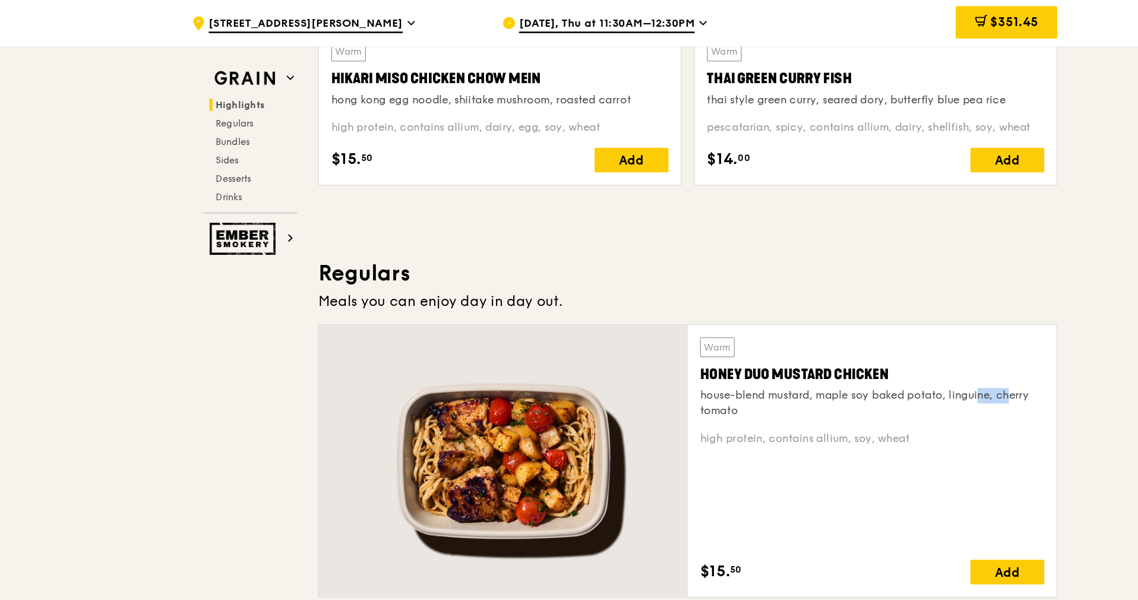
drag, startPoint x: 823, startPoint y: 304, endPoint x: 850, endPoint y: 304, distance: 26.1
click at [850, 304] on div "house-blend mustard, maple soy baked potato, linguine, cherry tomato" at bounding box center [762, 311] width 266 height 24
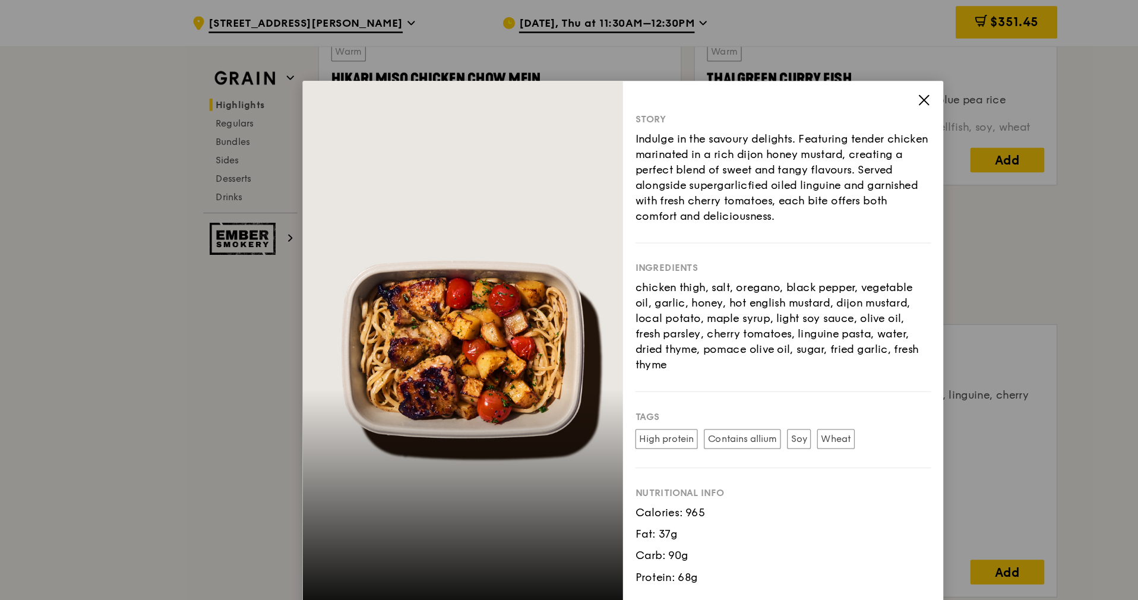
click at [801, 75] on icon at bounding box center [801, 77] width 11 height 11
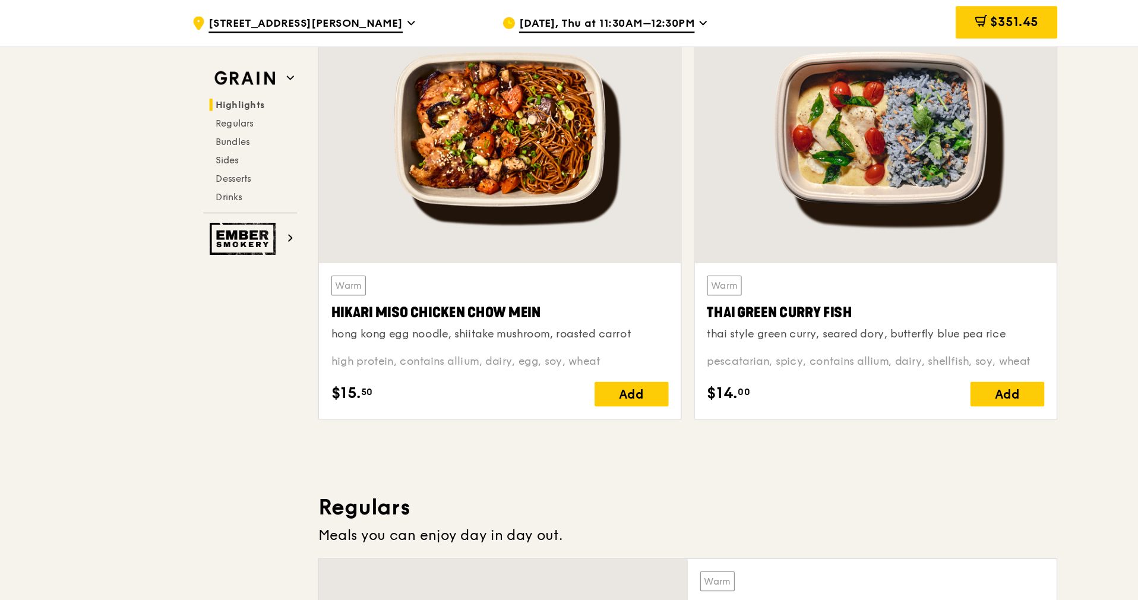
scroll to position [340, 0]
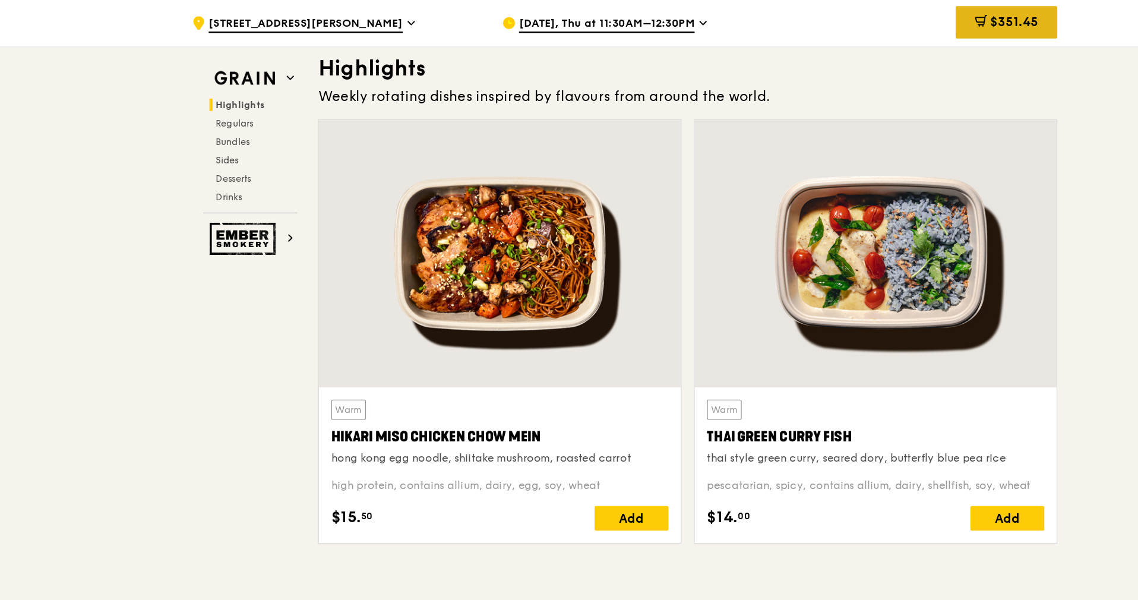
click at [892, 19] on div "$351.45" at bounding box center [865, 17] width 78 height 25
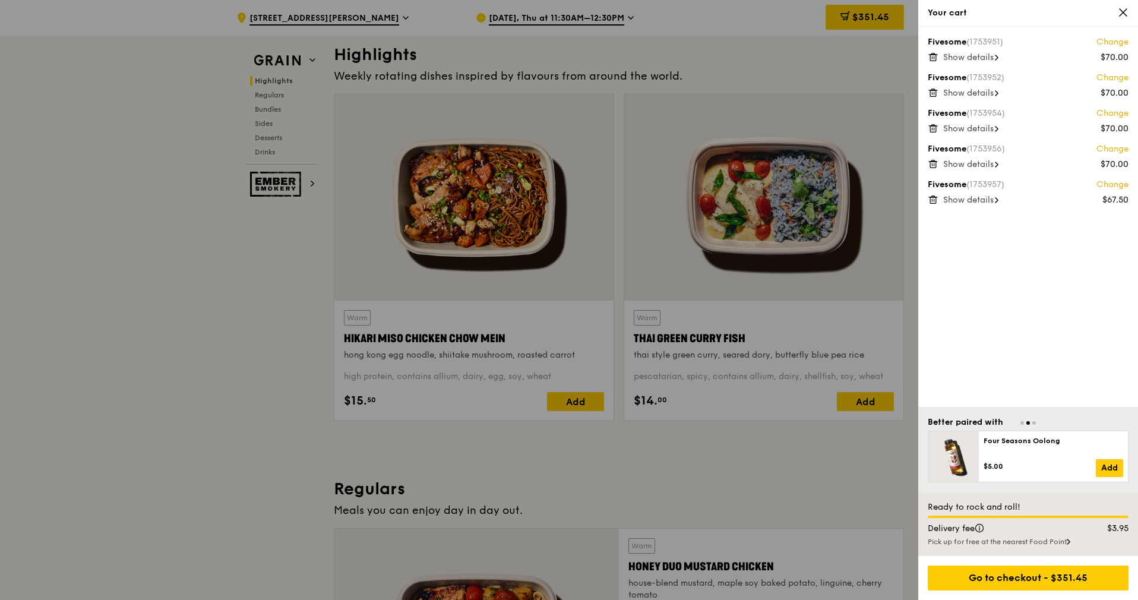
scroll to position [339, 0]
click at [1022, 579] on div "Go to checkout - $351.45" at bounding box center [1028, 578] width 201 height 25
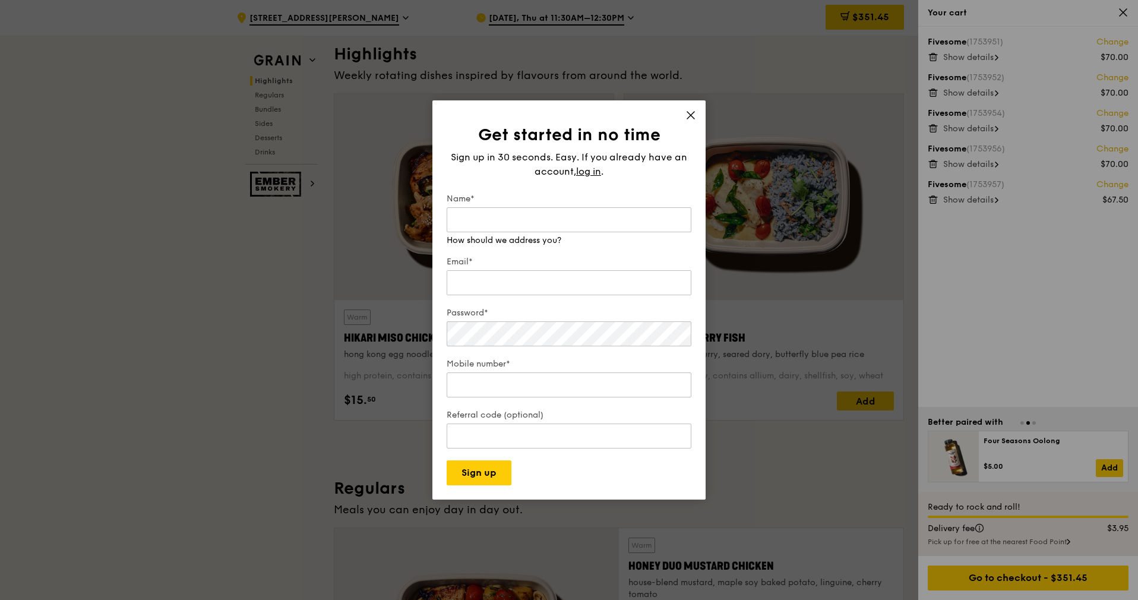
click at [689, 118] on icon at bounding box center [691, 115] width 11 height 11
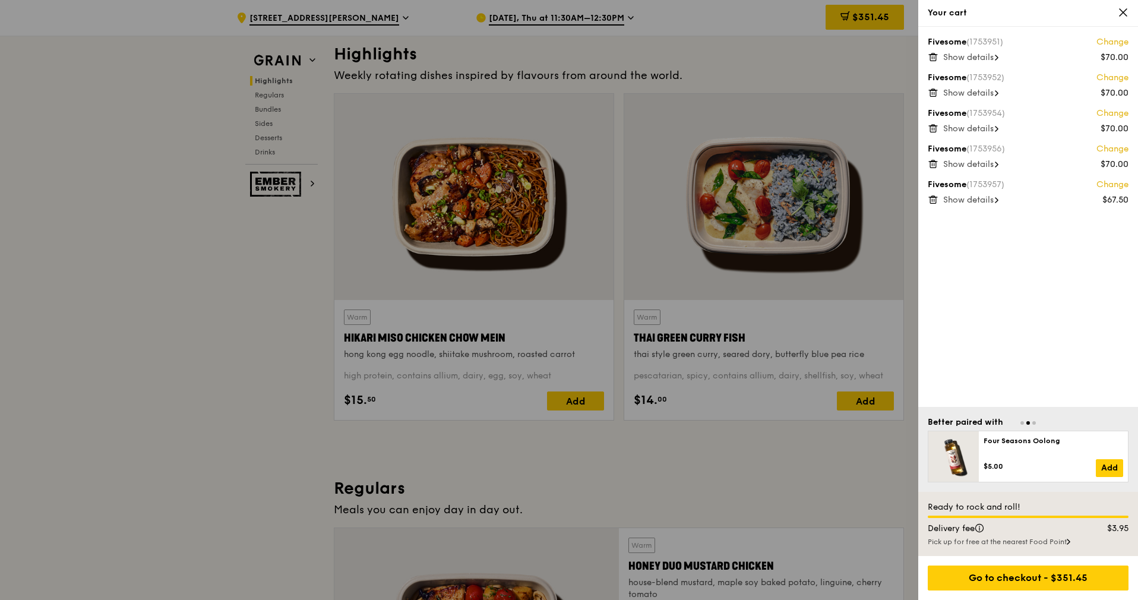
click at [1123, 13] on icon at bounding box center [1123, 12] width 11 height 11
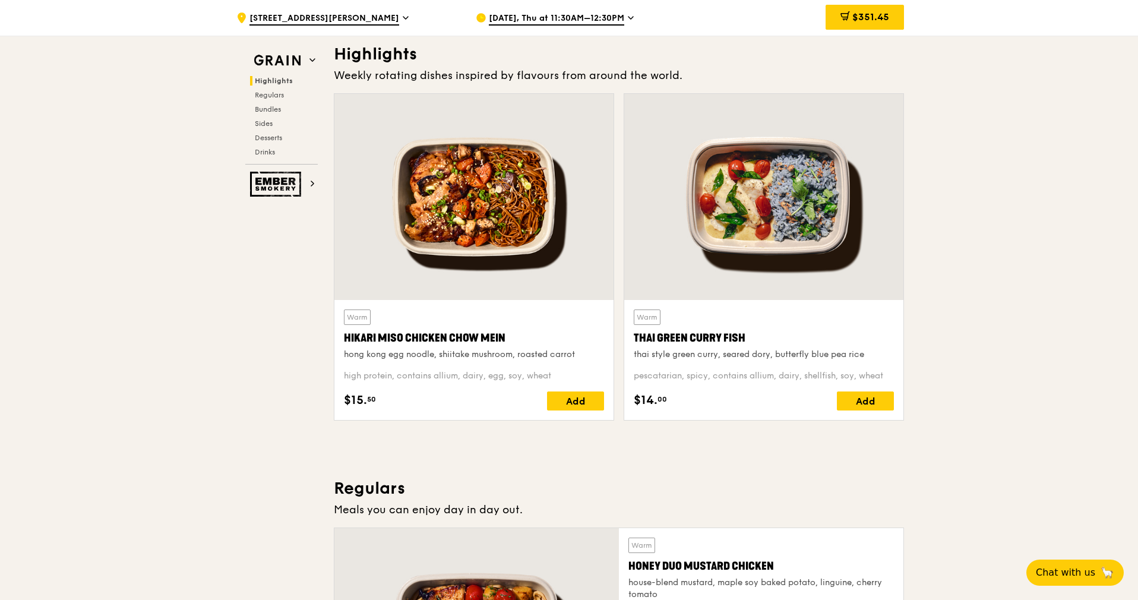
click at [634, 15] on div "[DATE], Thu at 11:30AM–12:30PM" at bounding box center [586, 18] width 220 height 36
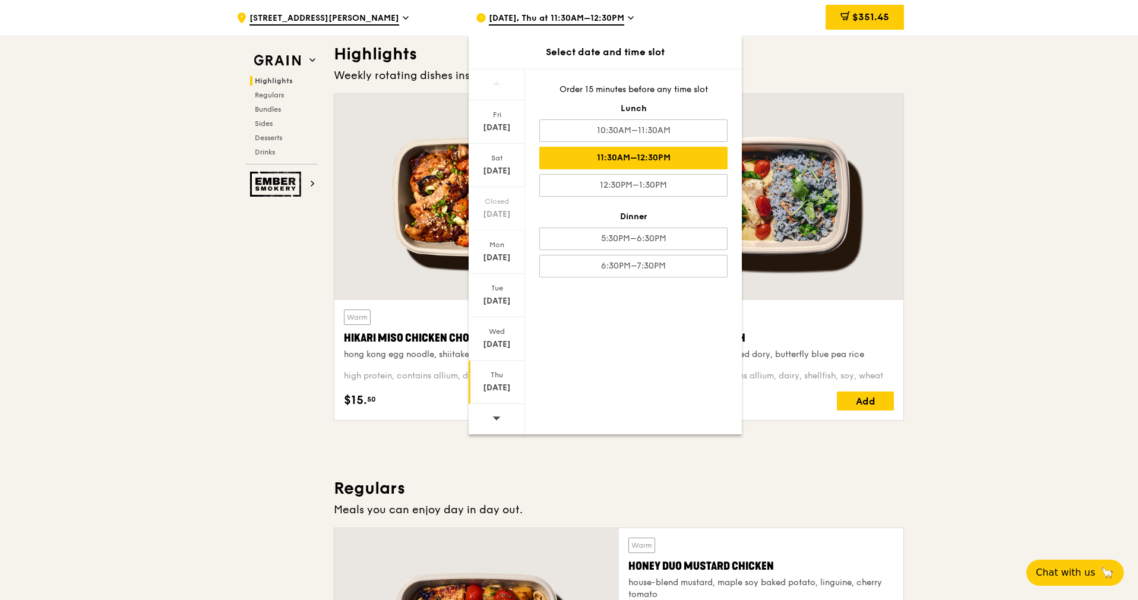
click at [523, 17] on span "[DATE], Thu at 11:30AM–12:30PM" at bounding box center [556, 18] width 135 height 13
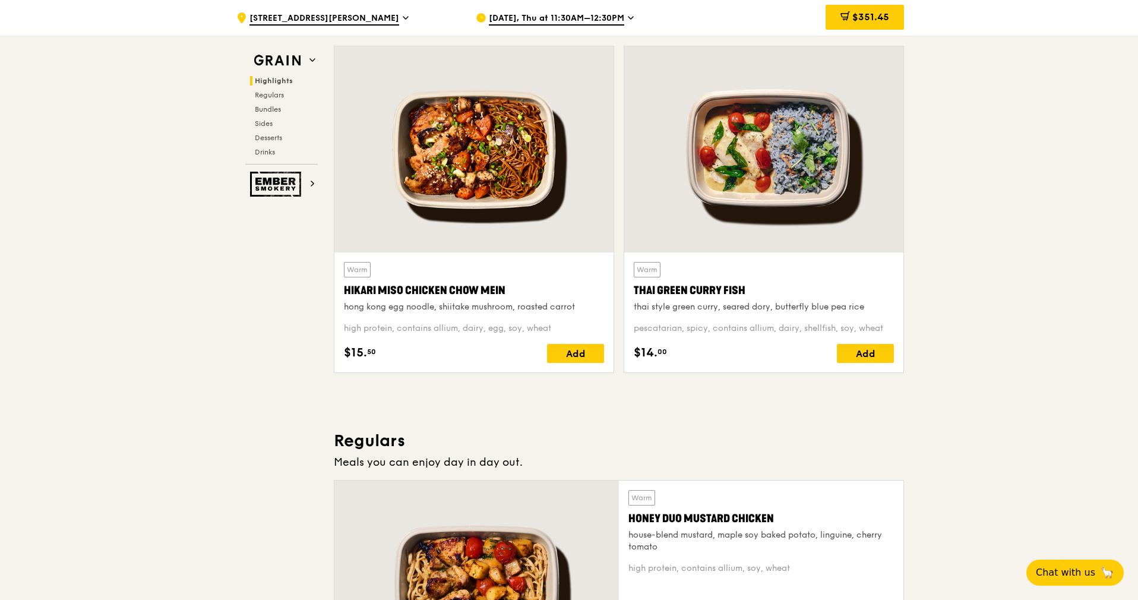
scroll to position [624, 0]
